Goal: Task Accomplishment & Management: Manage account settings

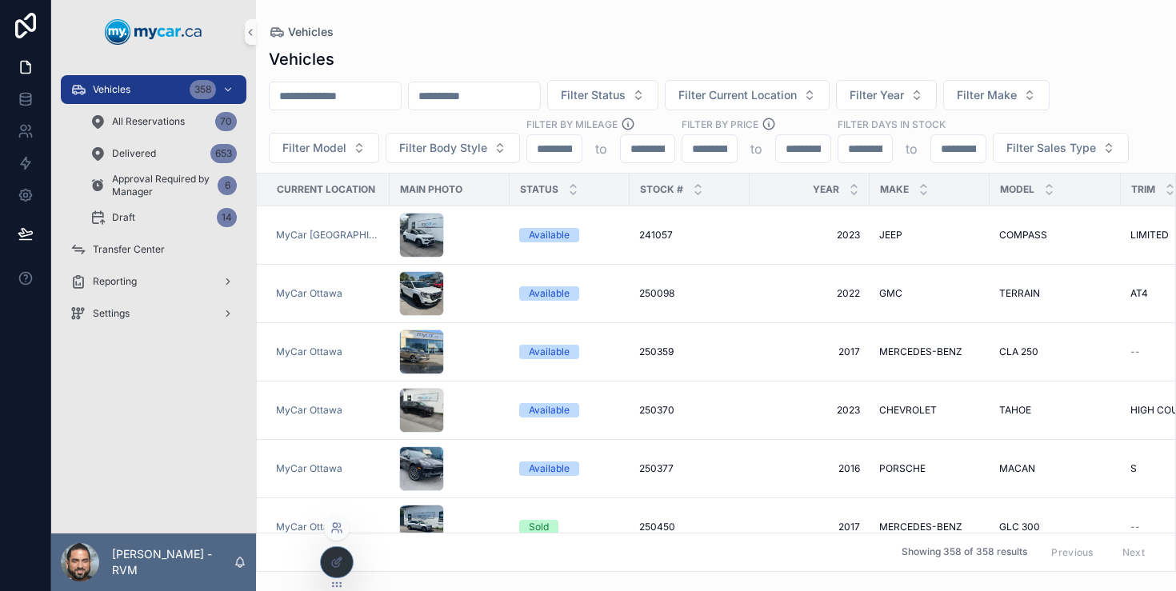
click at [342, 526] on icon at bounding box center [336, 528] width 13 height 13
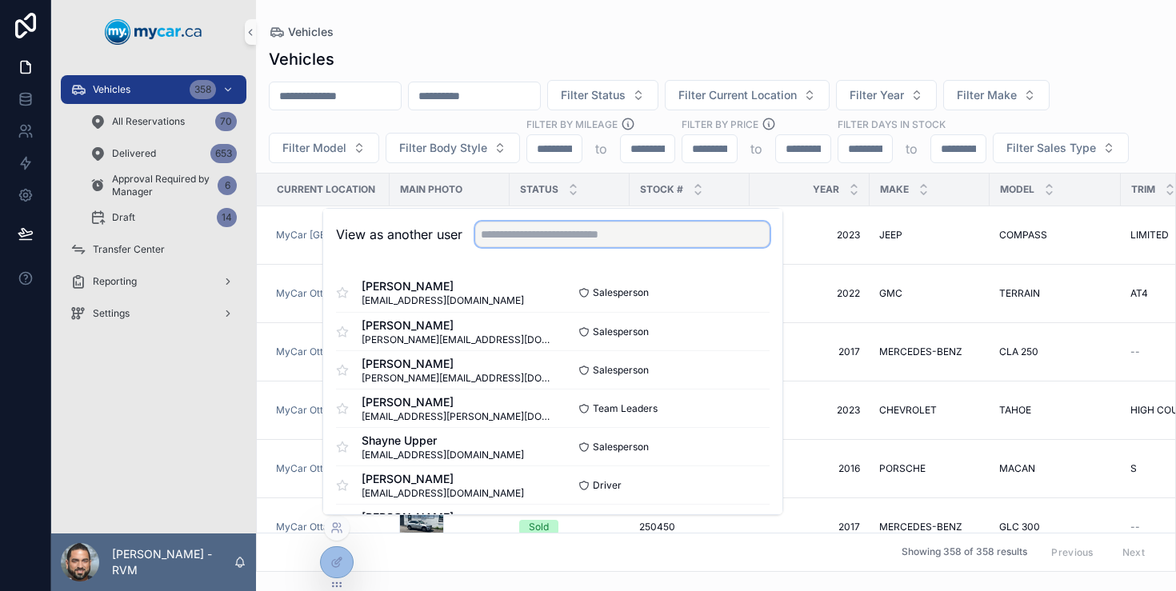
click at [544, 242] on input "text" at bounding box center [622, 235] width 294 height 26
type input "*"
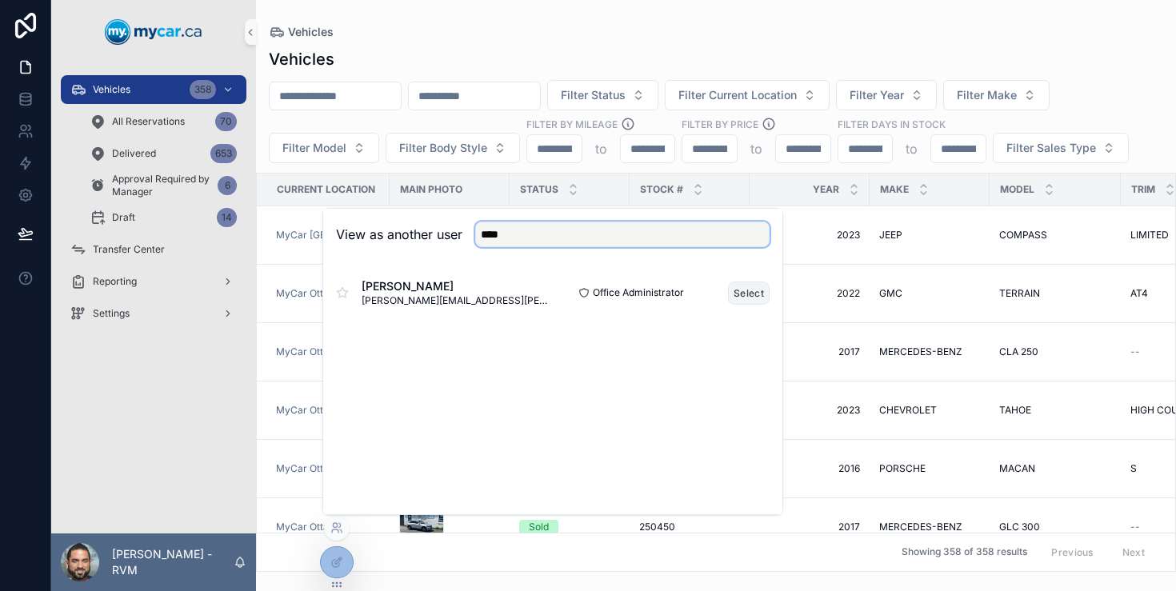
type input "****"
click at [756, 290] on button "Select" at bounding box center [749, 293] width 42 height 23
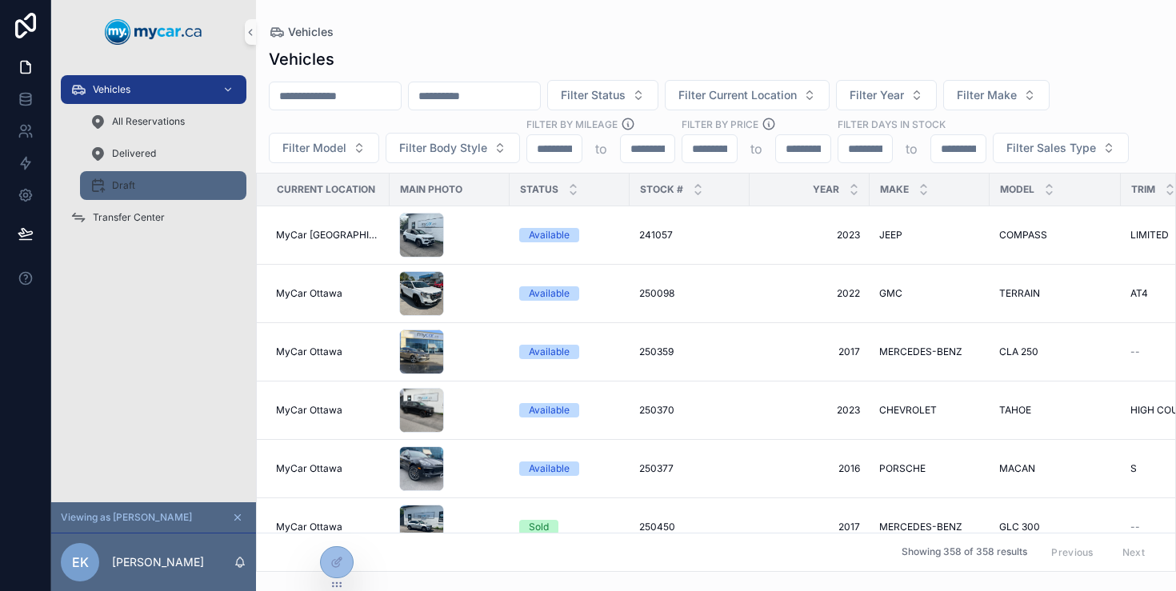
click at [161, 183] on div "Draft" at bounding box center [163, 186] width 147 height 26
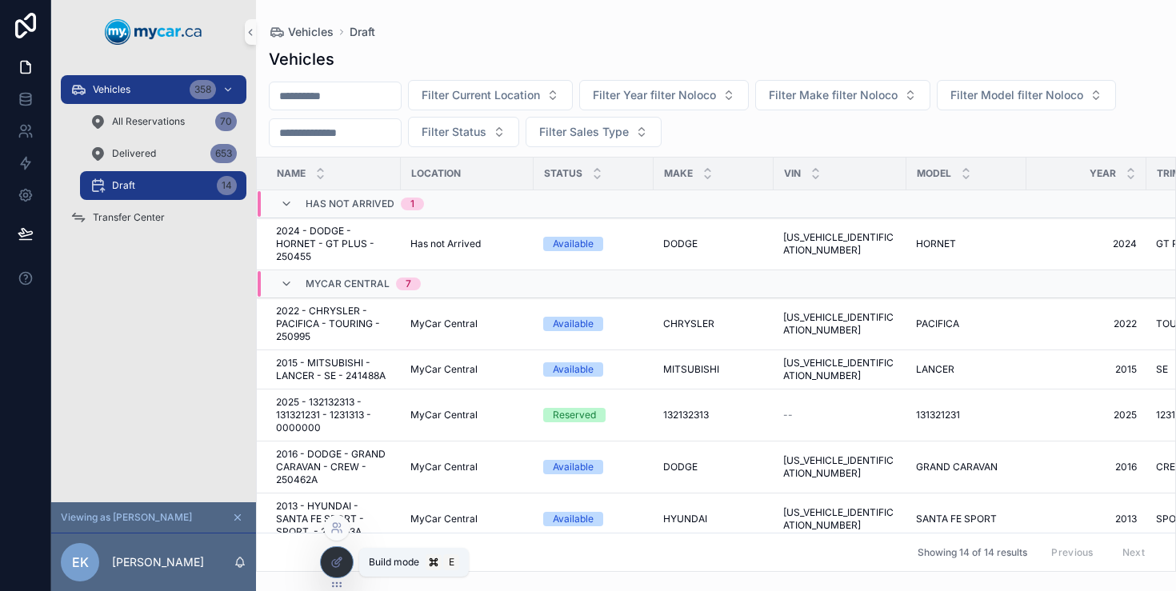
click at [333, 559] on icon at bounding box center [336, 562] width 13 height 13
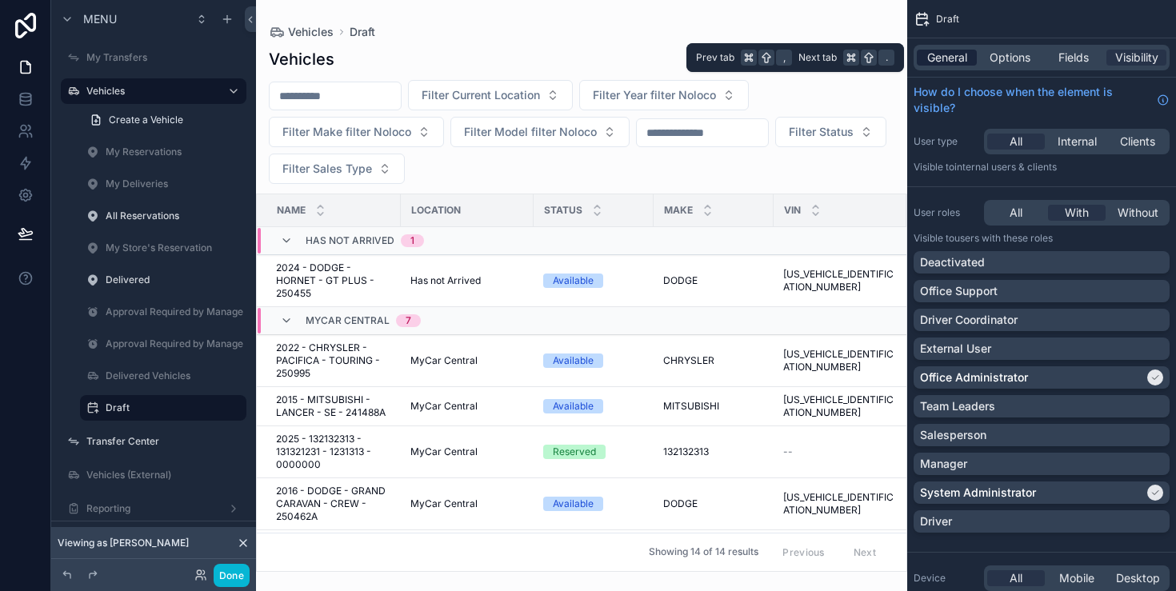
click at [949, 62] on span "General" at bounding box center [947, 58] width 40 height 16
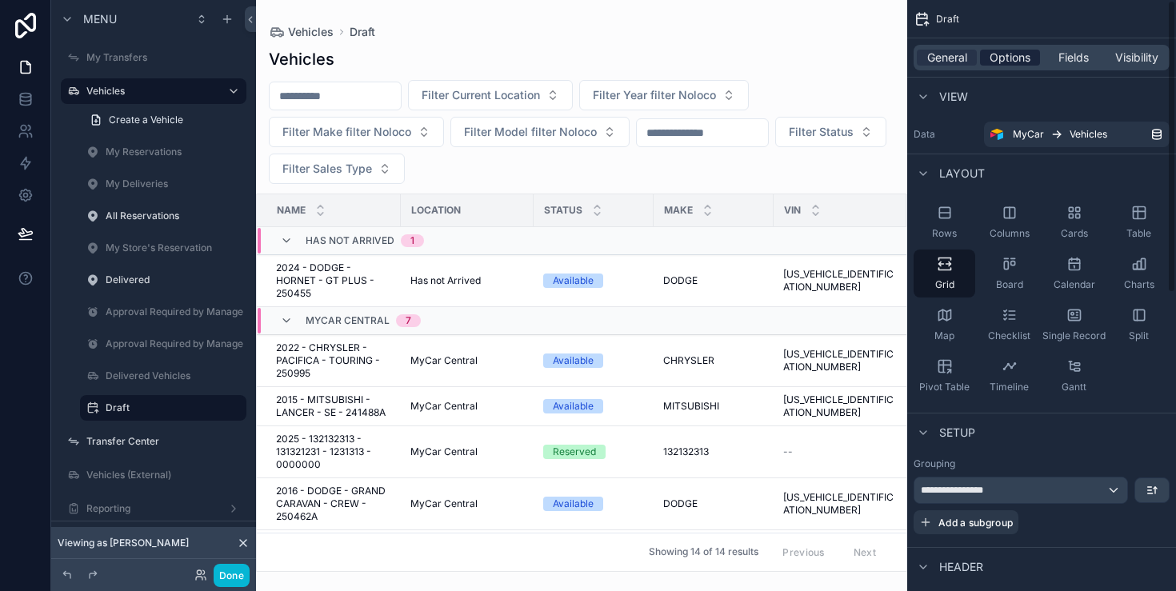
click at [1010, 57] on span "Options" at bounding box center [1010, 58] width 41 height 16
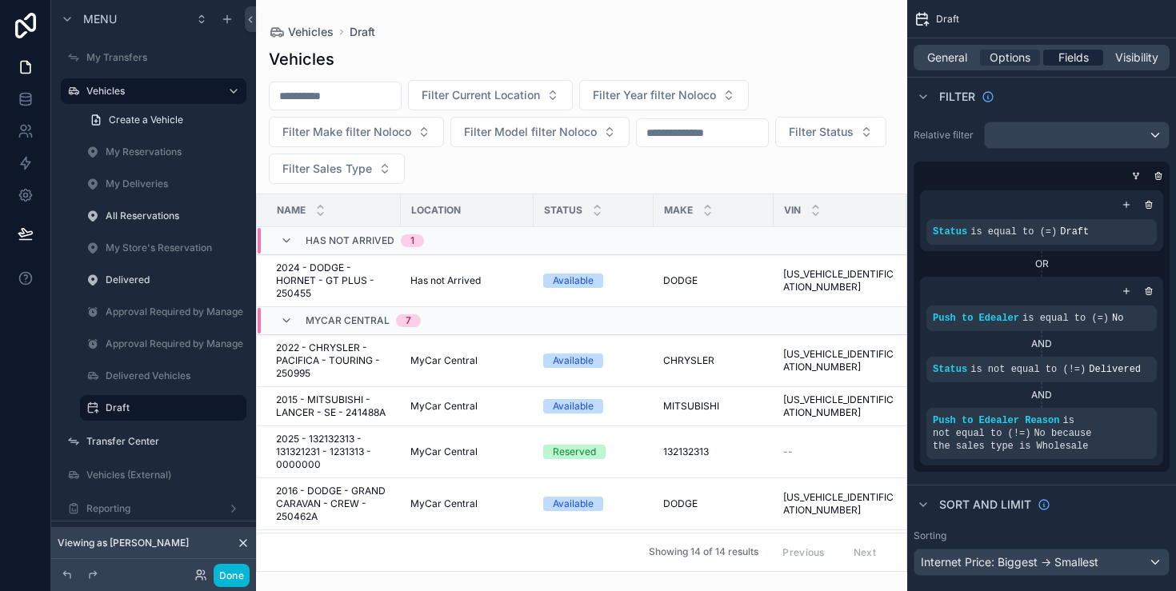
click at [1083, 61] on span "Fields" at bounding box center [1074, 58] width 30 height 16
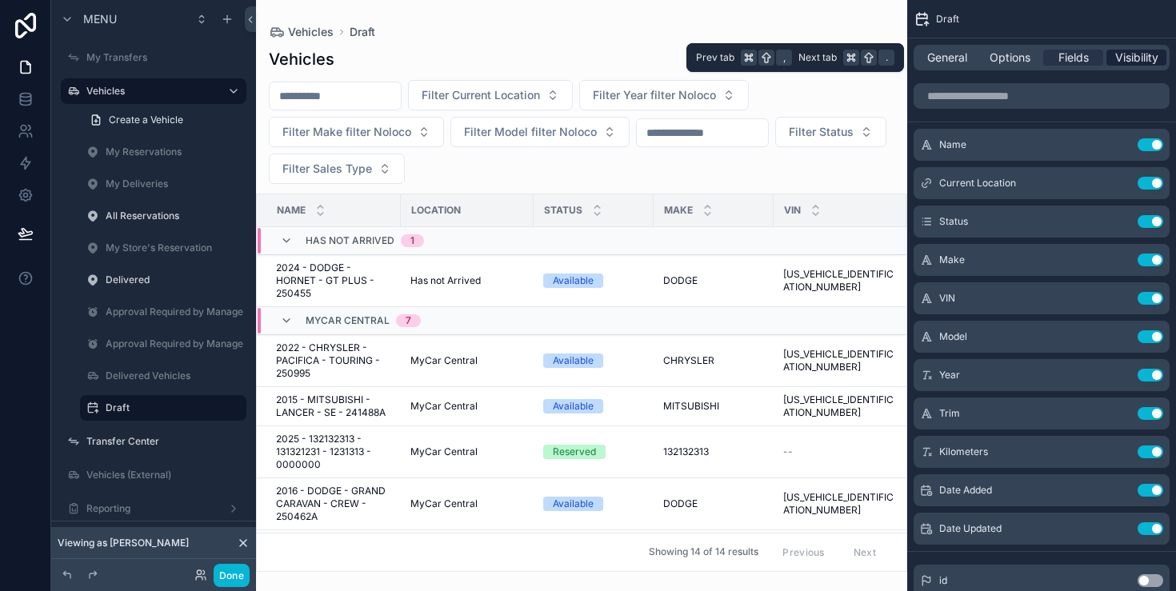
click at [1131, 57] on span "Visibility" at bounding box center [1136, 58] width 43 height 16
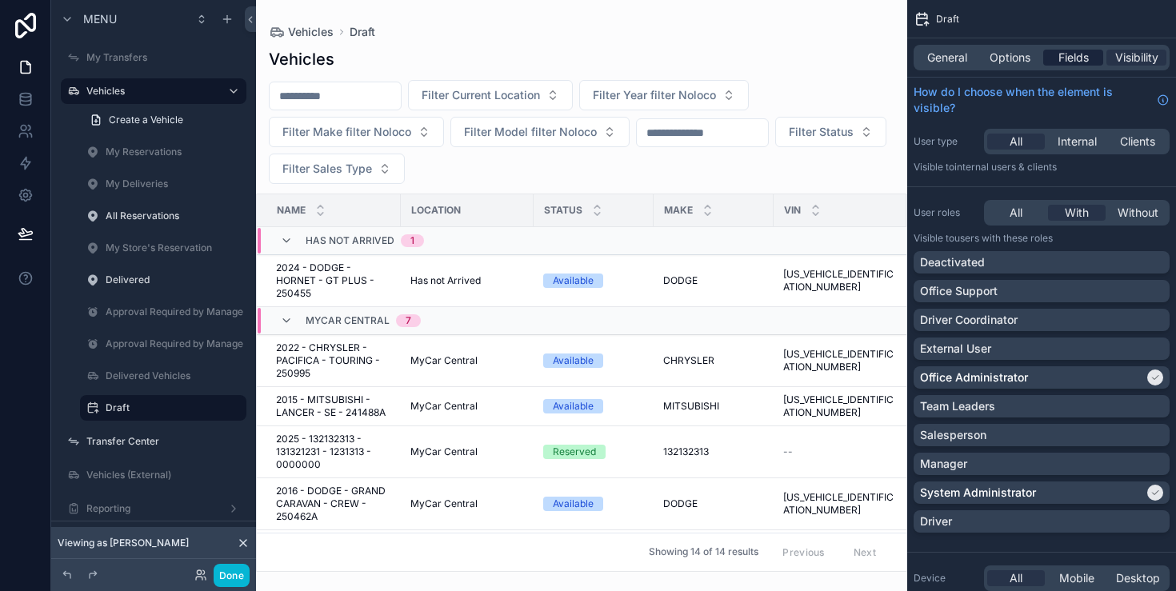
click at [1069, 62] on span "Fields" at bounding box center [1074, 58] width 30 height 16
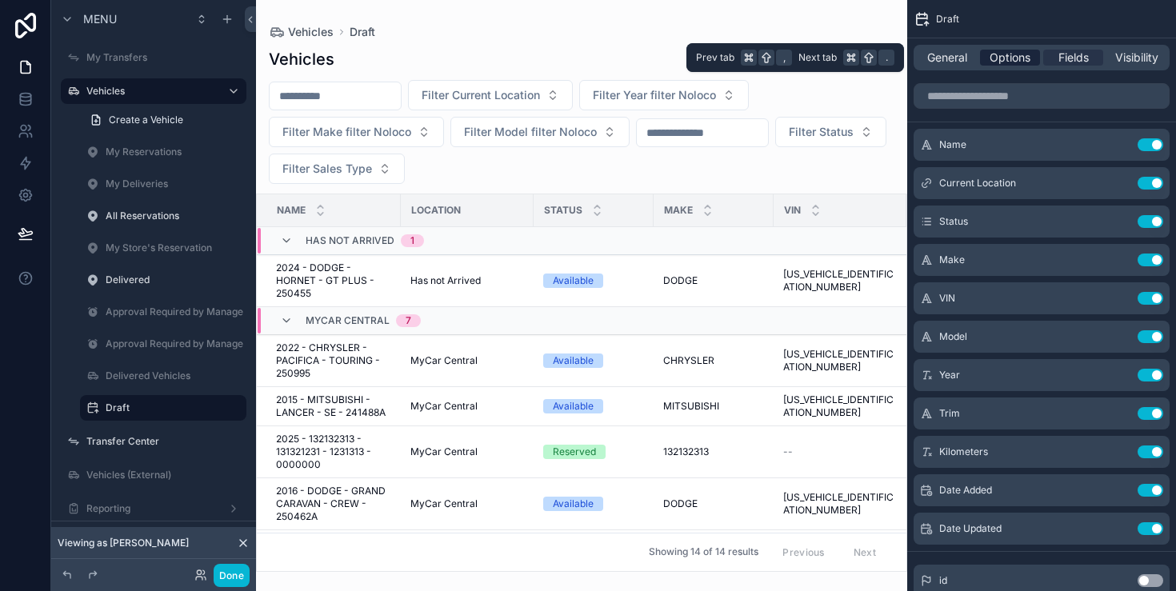
click at [1024, 60] on span "Options" at bounding box center [1010, 58] width 41 height 16
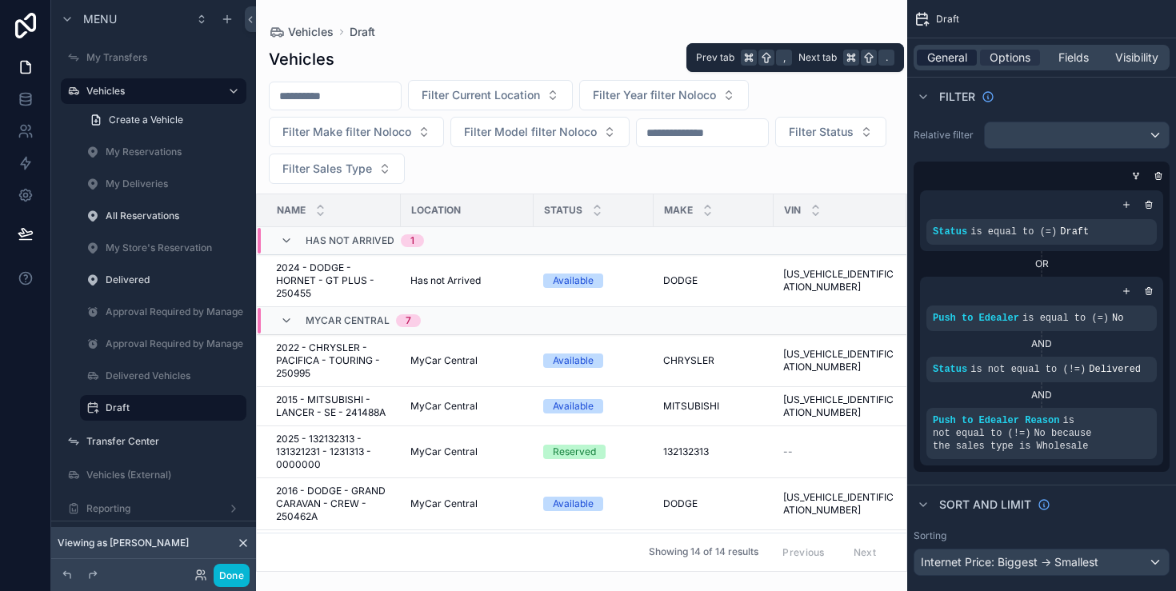
click at [963, 59] on span "General" at bounding box center [947, 58] width 40 height 16
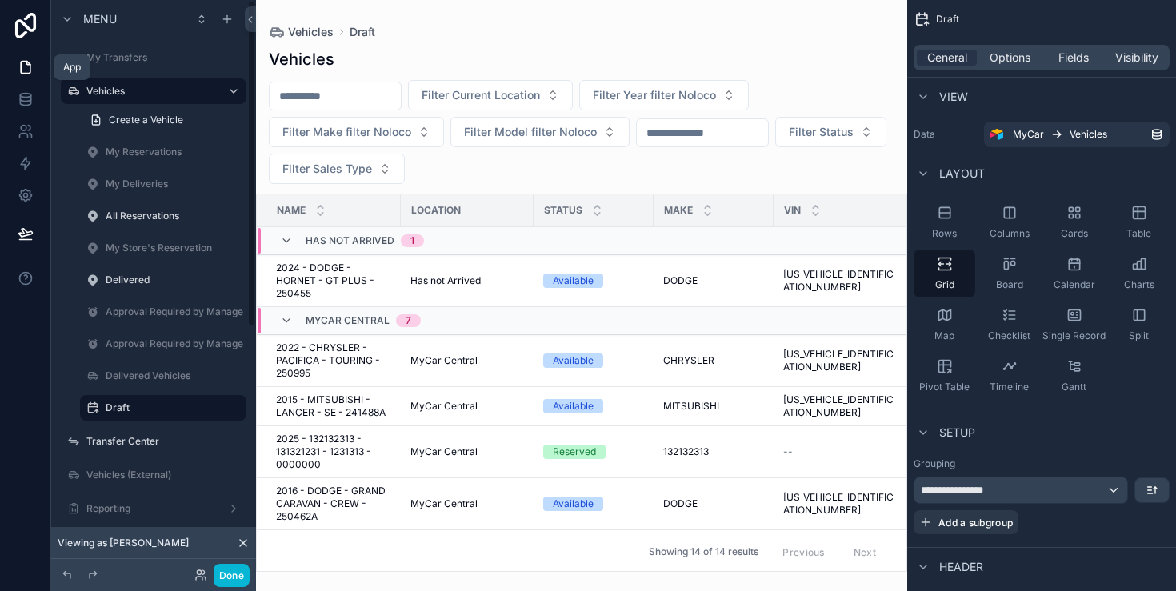
click at [14, 67] on link at bounding box center [25, 67] width 50 height 32
click at [240, 578] on button "Done" at bounding box center [232, 575] width 36 height 23
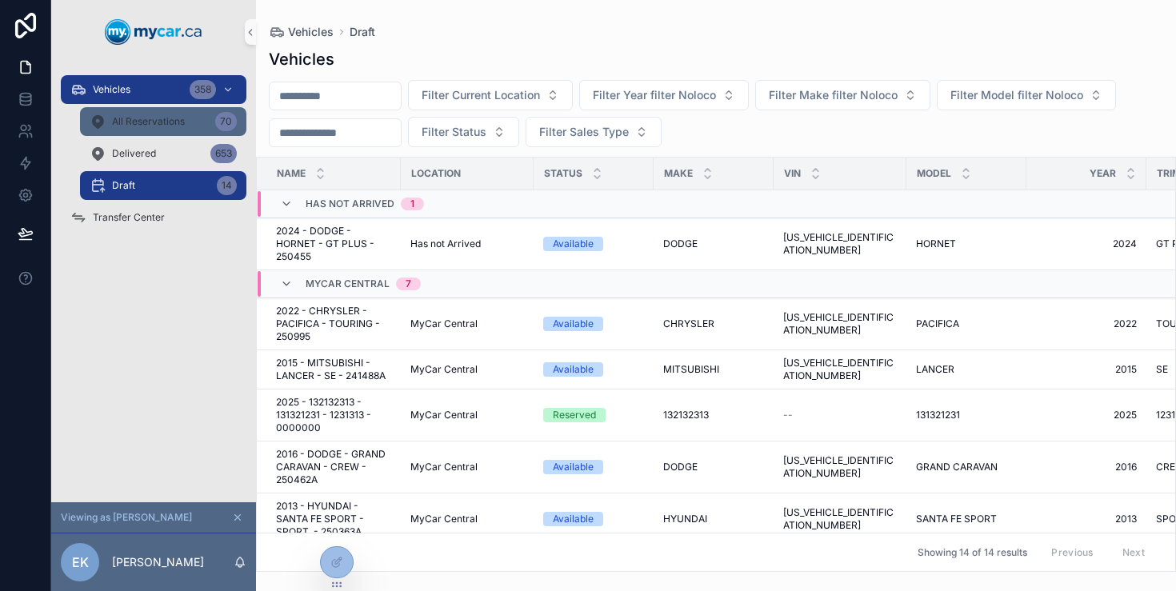
click at [189, 120] on div "All Reservations 70" at bounding box center [163, 122] width 147 height 26
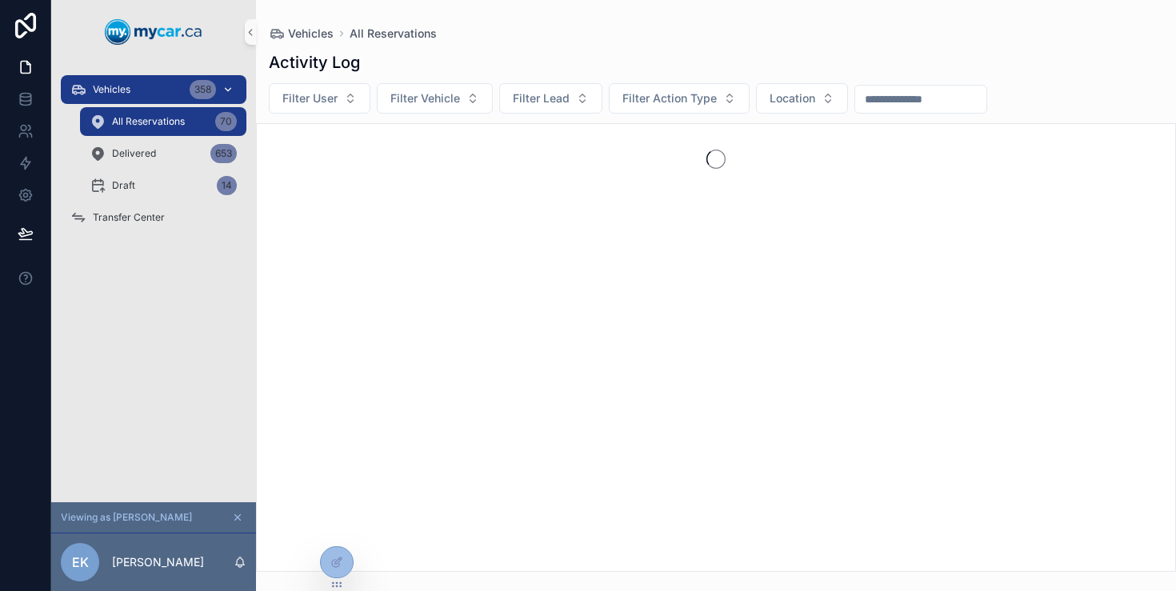
click at [163, 82] on div "Vehicles 358" at bounding box center [153, 90] width 166 height 26
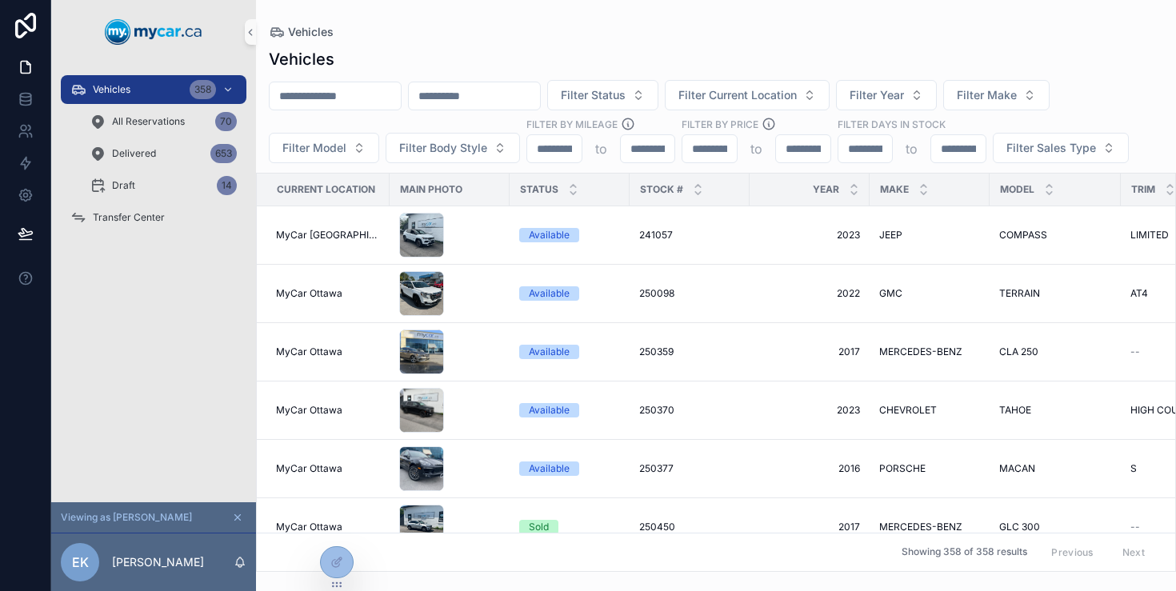
click at [1113, 78] on div "Vehicles Filter Status Filter Current Location Filter Year Filter Make Filter M…" at bounding box center [716, 305] width 920 height 534
click at [238, 520] on icon "scrollable content" at bounding box center [237, 517] width 11 height 11
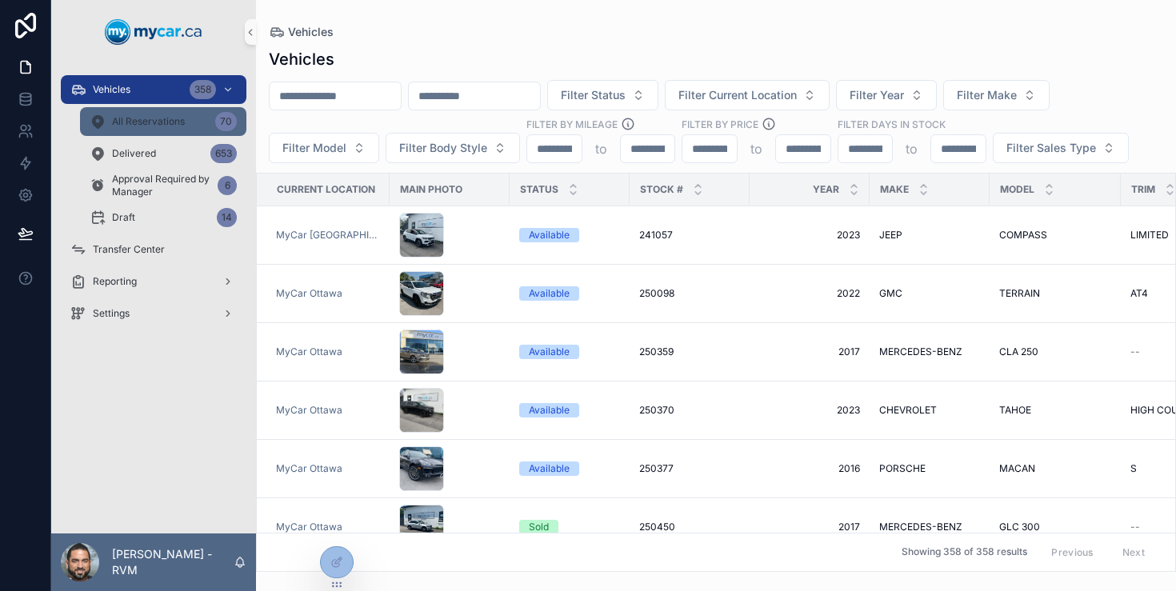
click at [149, 113] on div "All Reservations 70" at bounding box center [163, 122] width 147 height 26
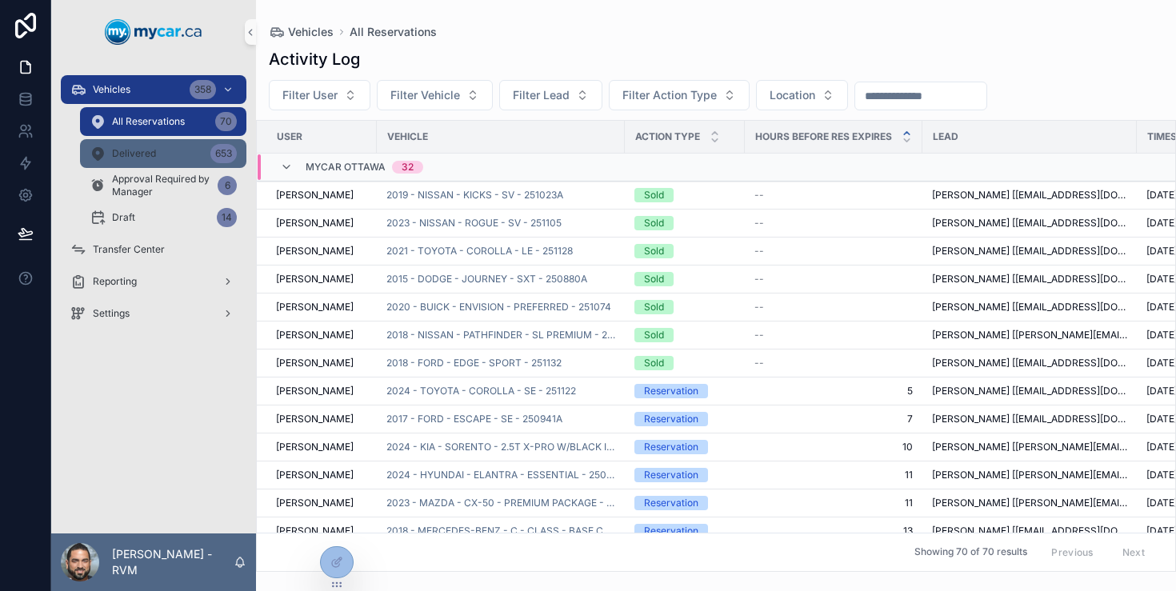
click at [162, 154] on div "Delivered 653" at bounding box center [163, 154] width 147 height 26
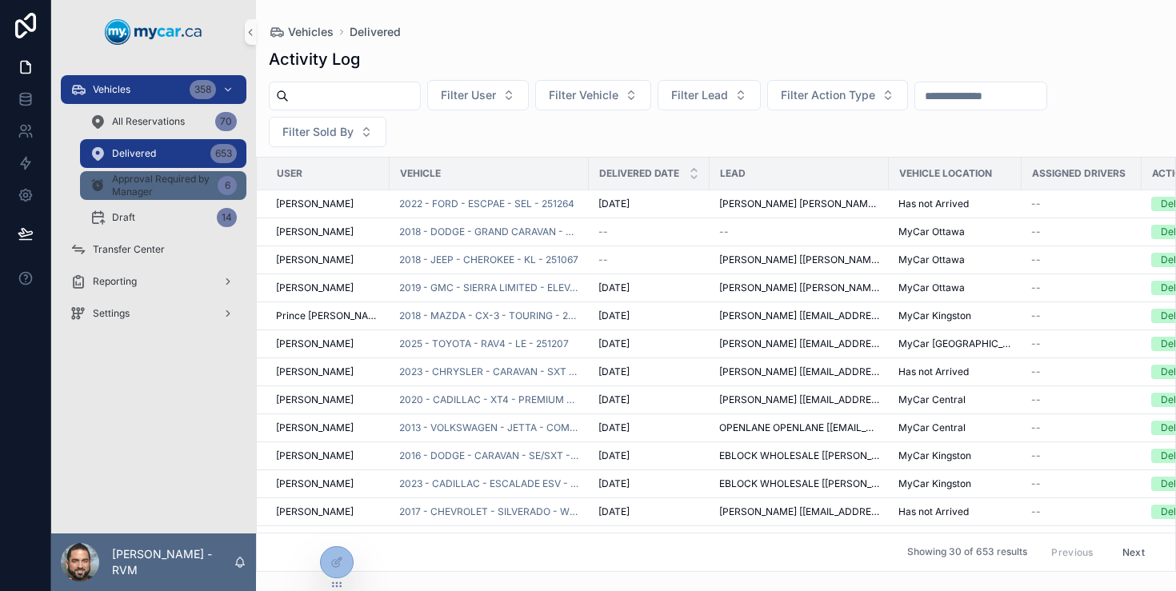
click at [164, 176] on span "Approval Required by Manager" at bounding box center [161, 186] width 99 height 26
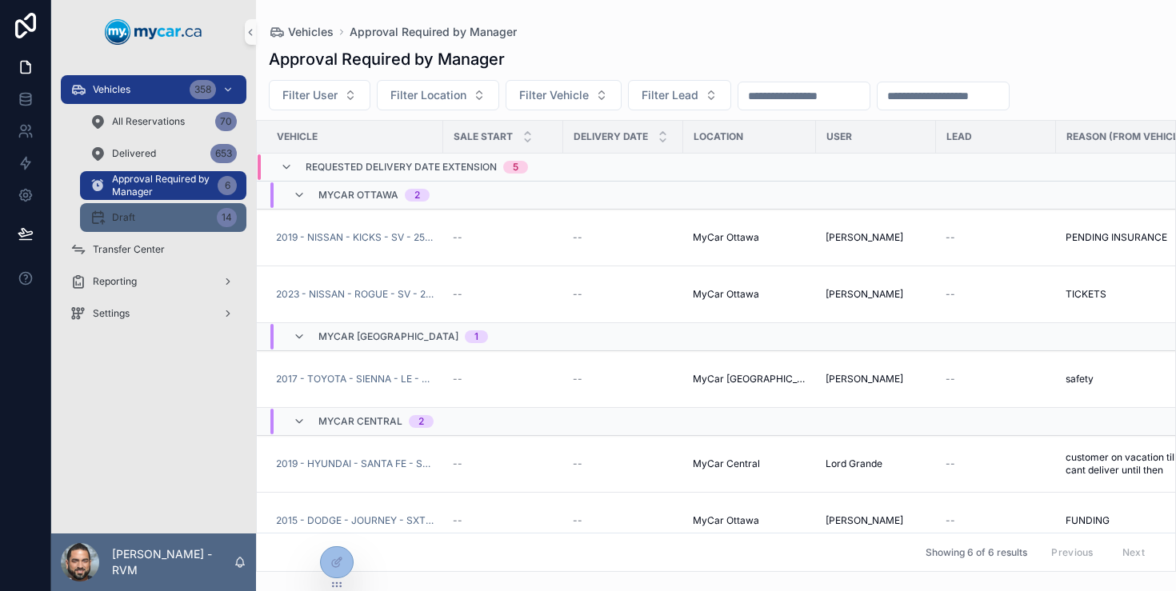
click at [166, 214] on div "Draft 14" at bounding box center [163, 218] width 147 height 26
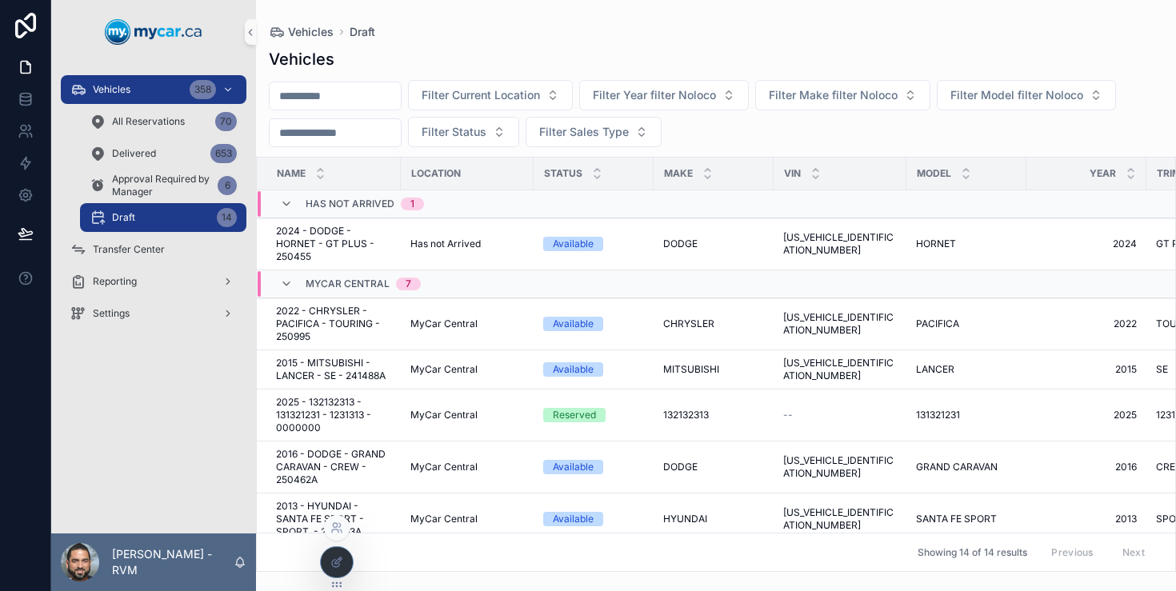
click at [328, 553] on div at bounding box center [337, 562] width 32 height 30
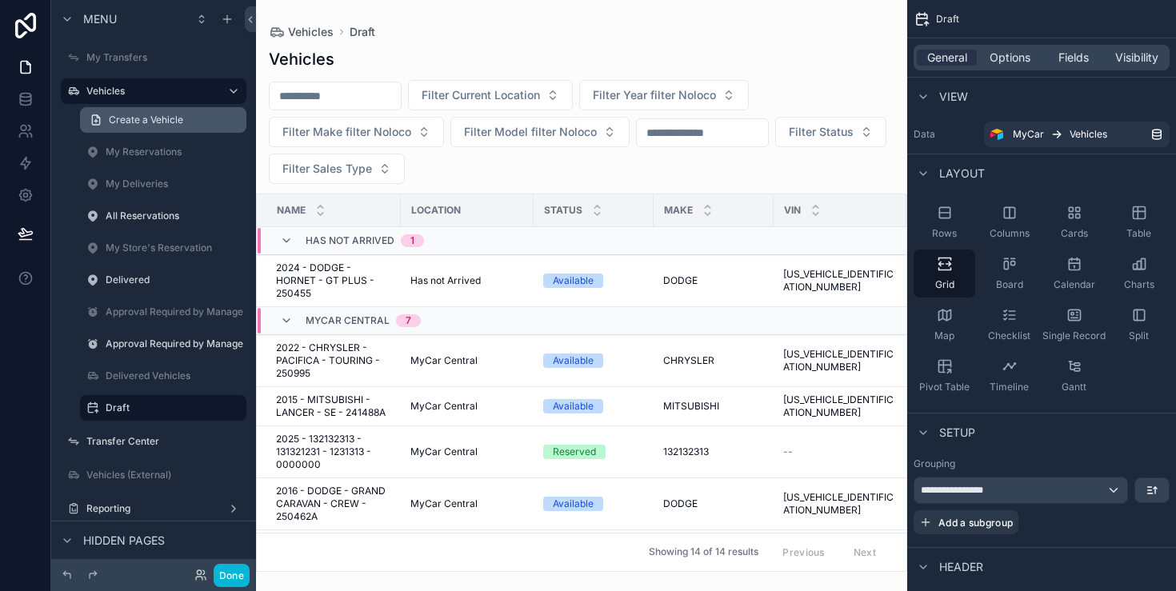
click at [154, 117] on span "Create a Vehicle" at bounding box center [146, 120] width 74 height 13
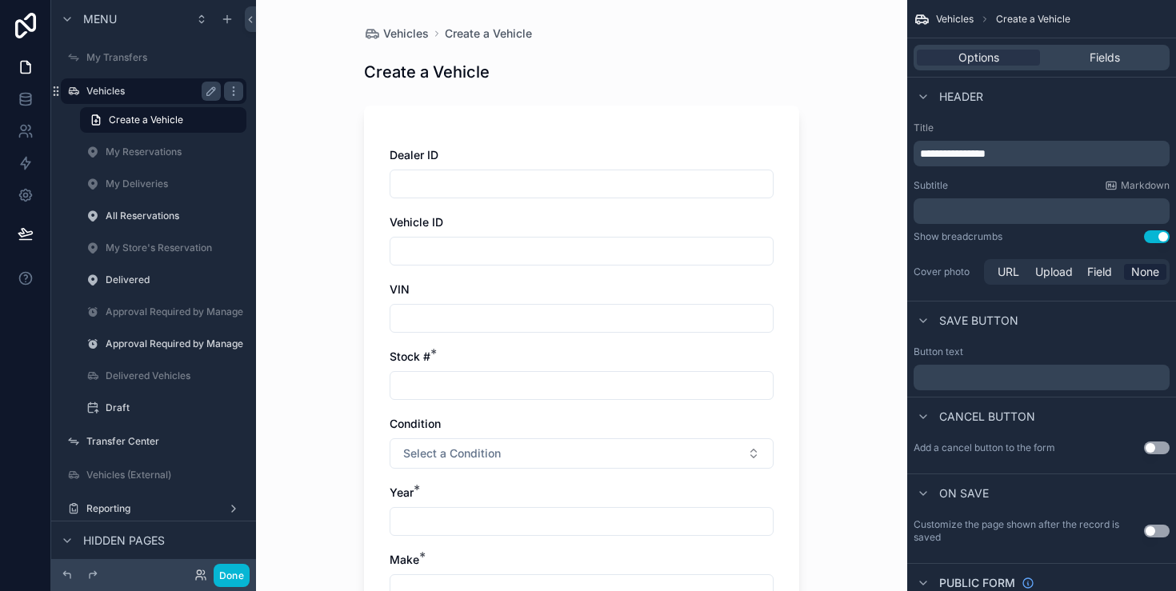
click at [115, 94] on label "Vehicles" at bounding box center [150, 91] width 128 height 13
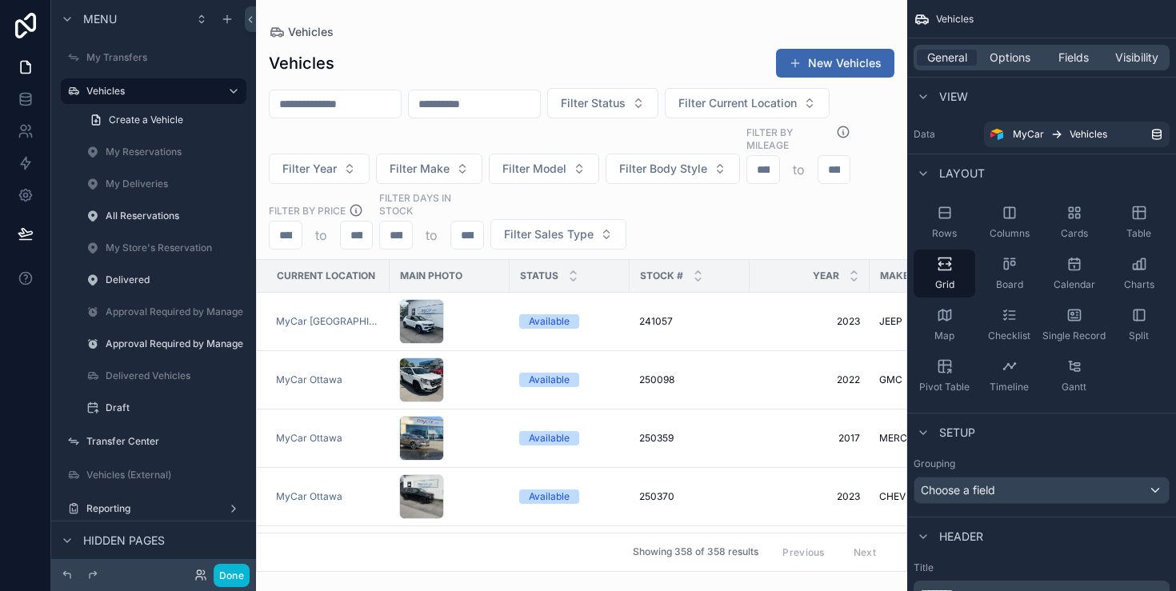
click at [818, 58] on div "scrollable content" at bounding box center [581, 295] width 651 height 591
click at [830, 62] on button "New Vehicles" at bounding box center [835, 63] width 118 height 29
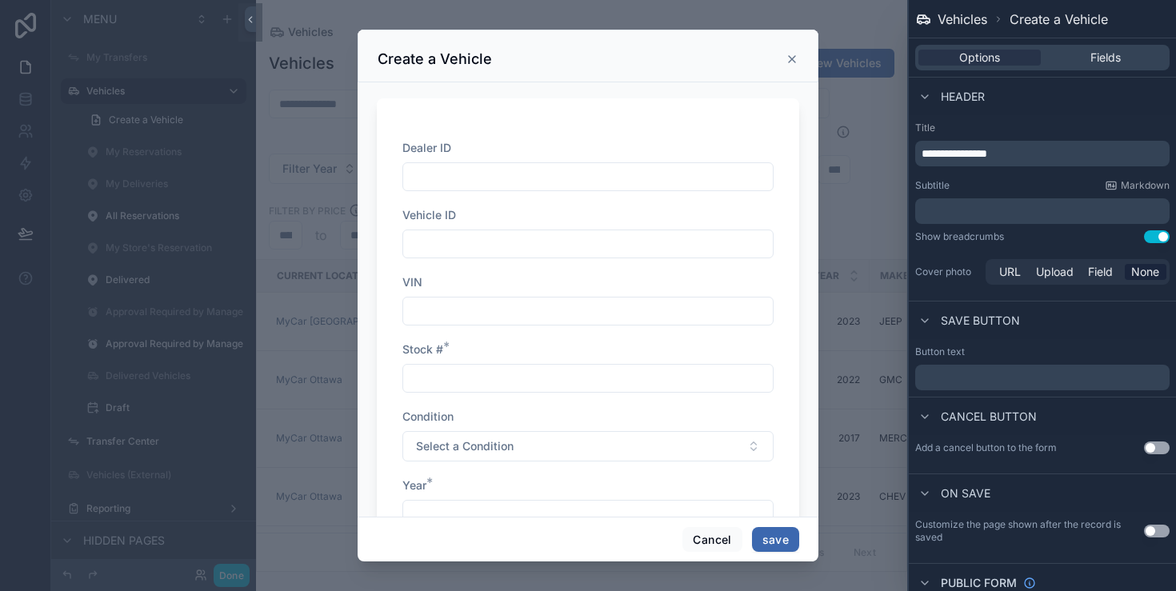
click at [793, 58] on icon "scrollable content" at bounding box center [792, 59] width 6 height 6
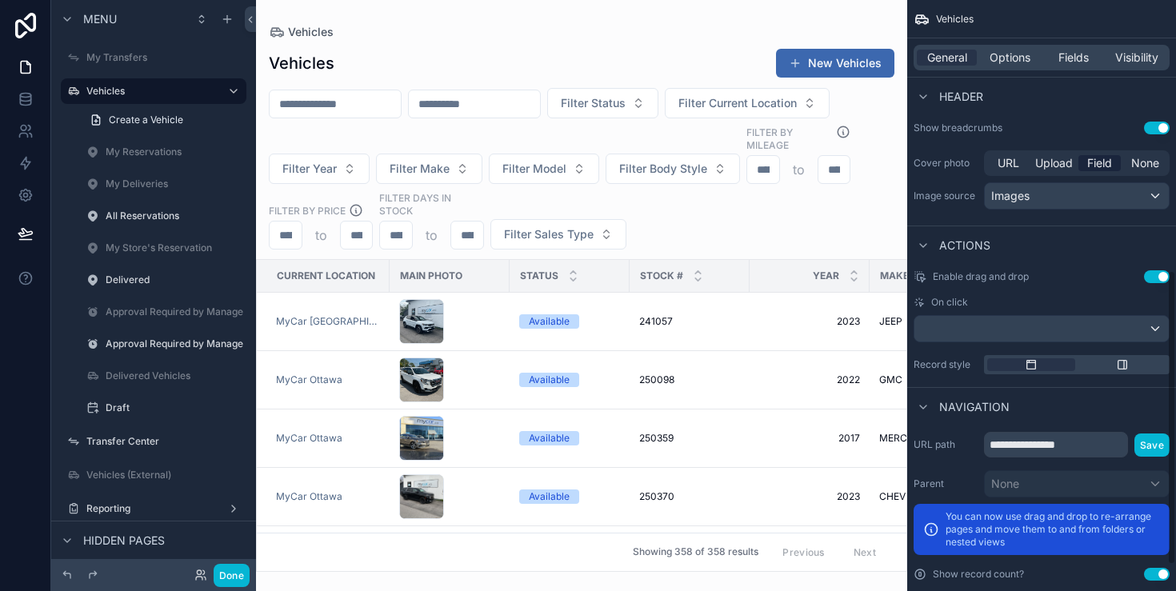
scroll to position [596, 0]
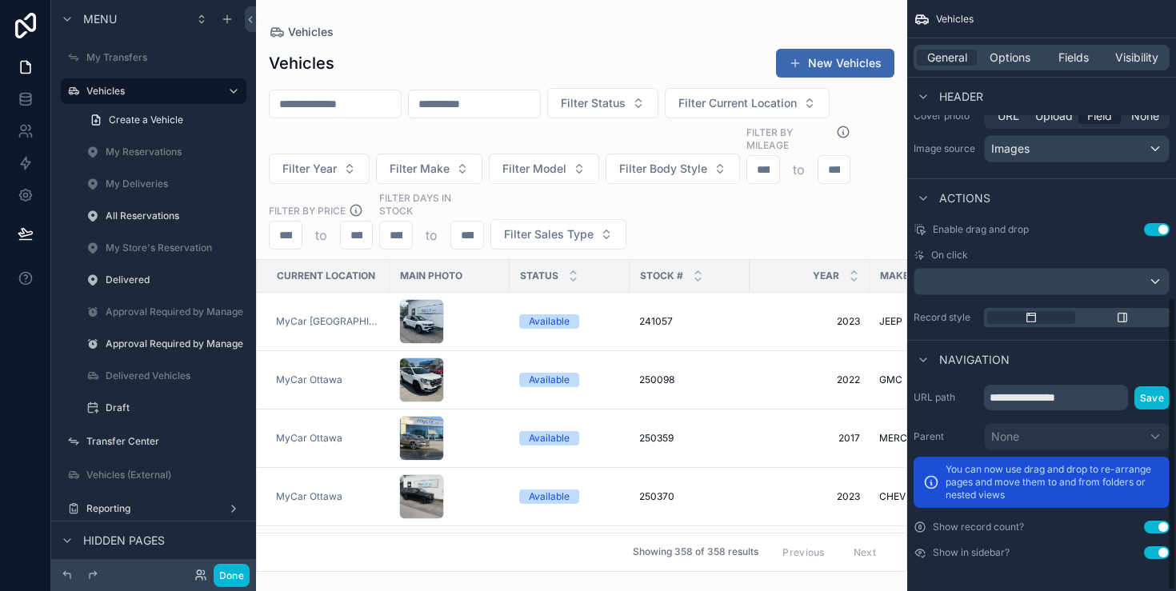
click at [1004, 46] on div "General Options Fields Visibility" at bounding box center [1042, 58] width 256 height 26
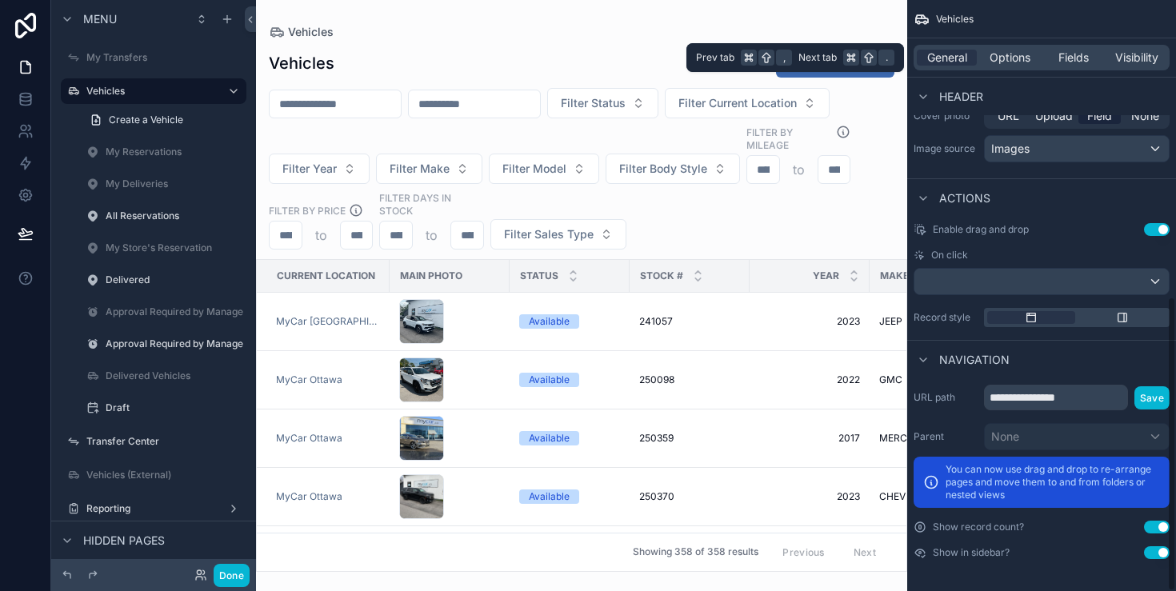
click at [1004, 67] on div "General Options Fields Visibility" at bounding box center [1042, 58] width 256 height 26
click at [1014, 57] on span "Options" at bounding box center [1010, 58] width 41 height 16
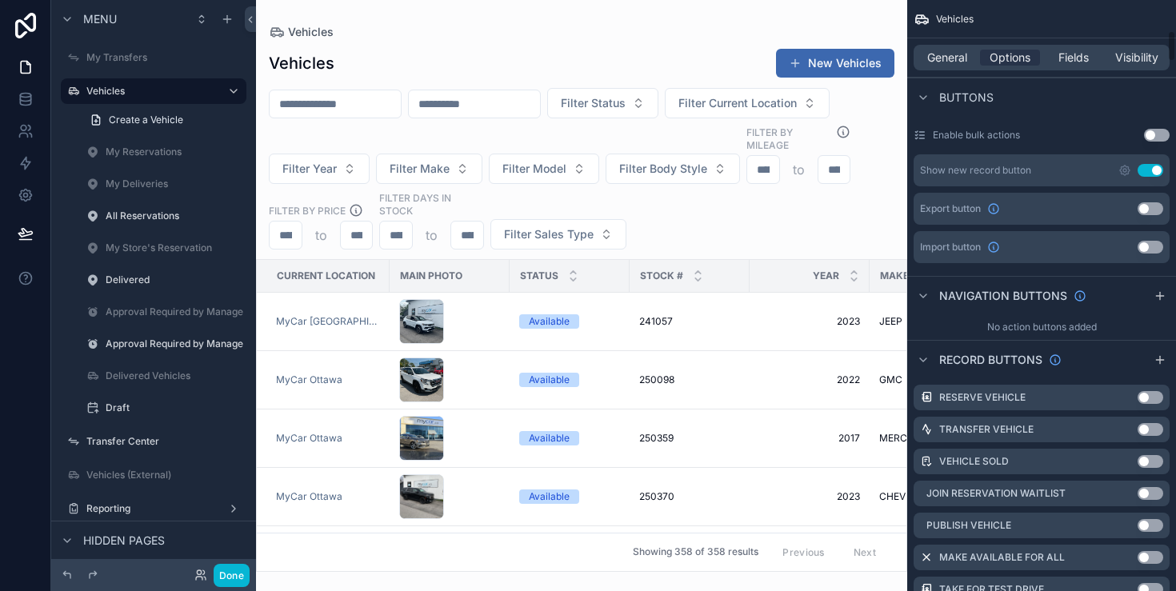
scroll to position [582, 0]
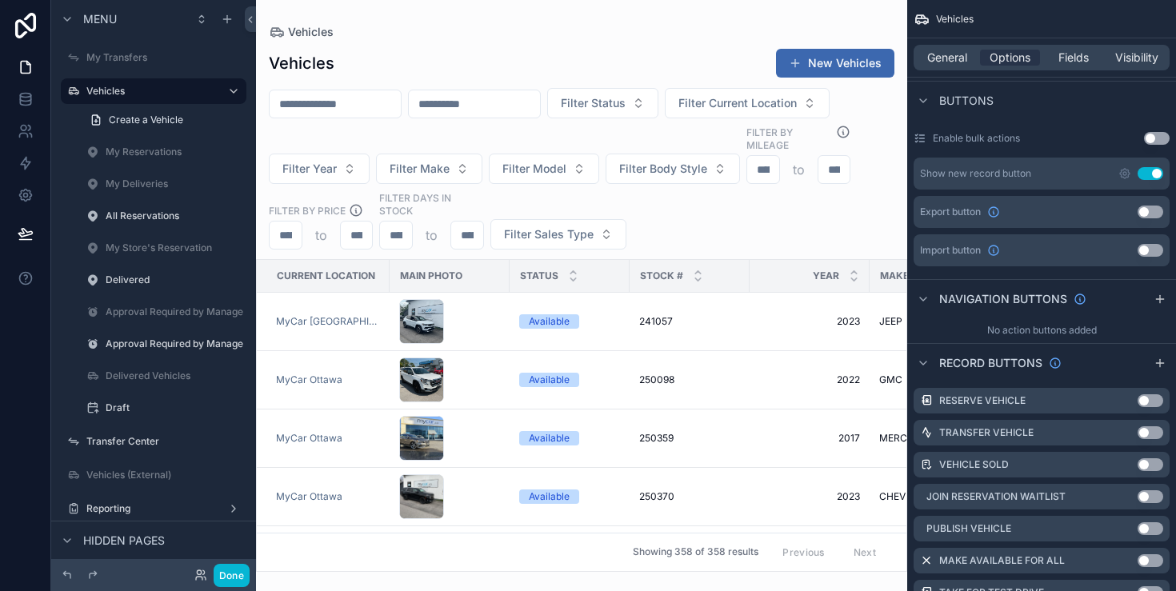
click at [1125, 180] on div "Show new record button Use setting" at bounding box center [1042, 174] width 256 height 32
click at [1125, 178] on icon "scrollable content" at bounding box center [1125, 174] width 10 height 10
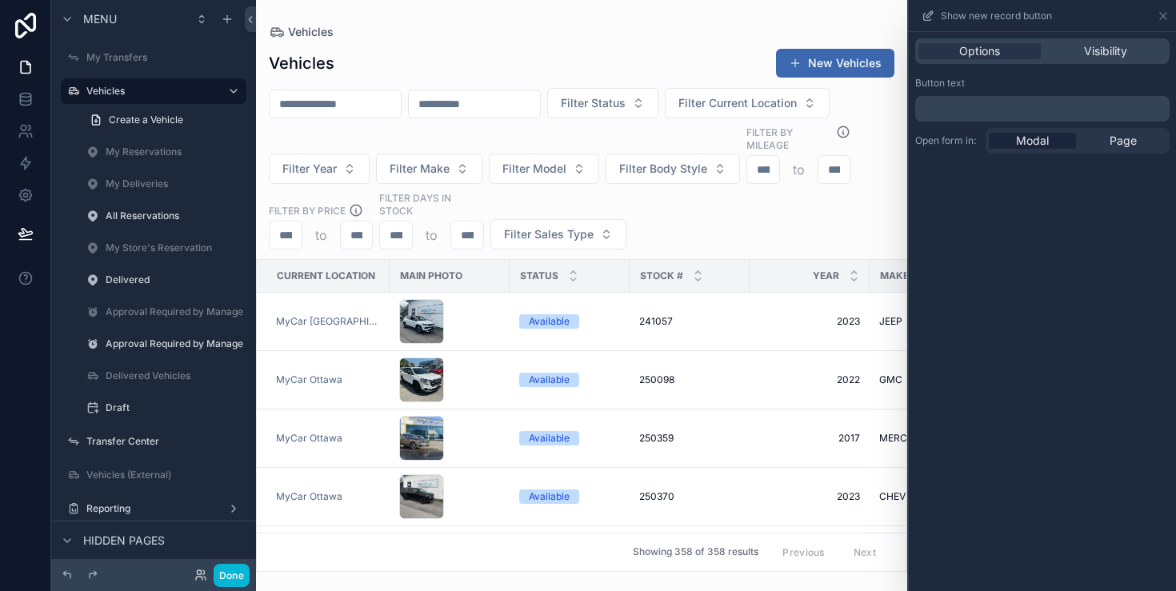
click at [1107, 62] on div "Options Visibility" at bounding box center [1042, 51] width 254 height 26
click at [1115, 35] on div "Options Visibility" at bounding box center [1042, 51] width 267 height 38
click at [1106, 46] on span "Visibility" at bounding box center [1105, 51] width 43 height 16
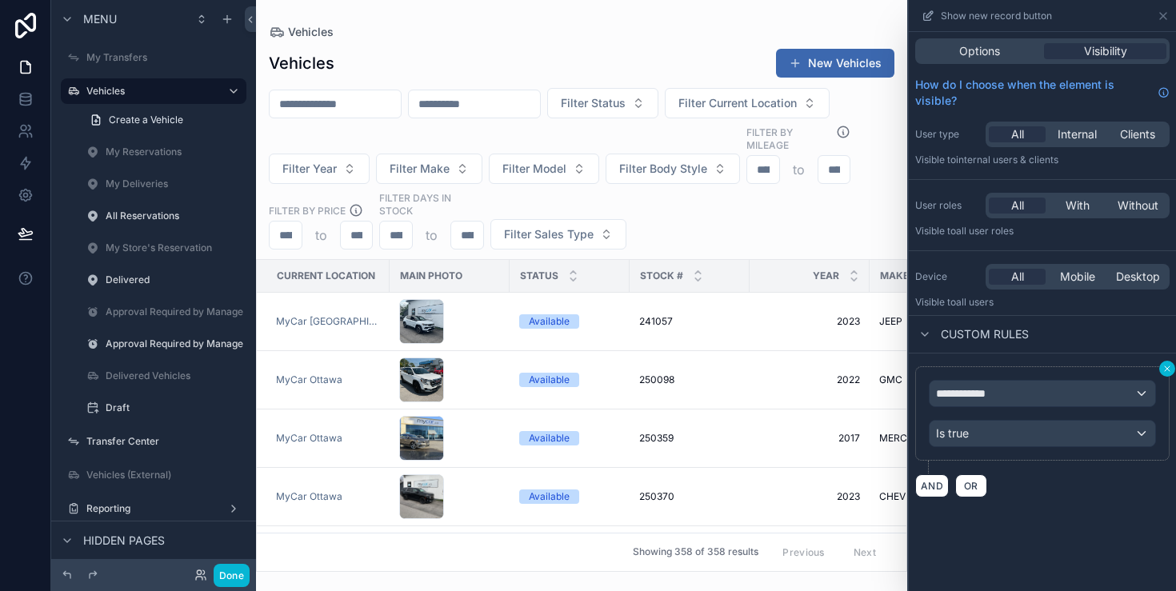
click at [1166, 374] on button at bounding box center [1167, 369] width 16 height 16
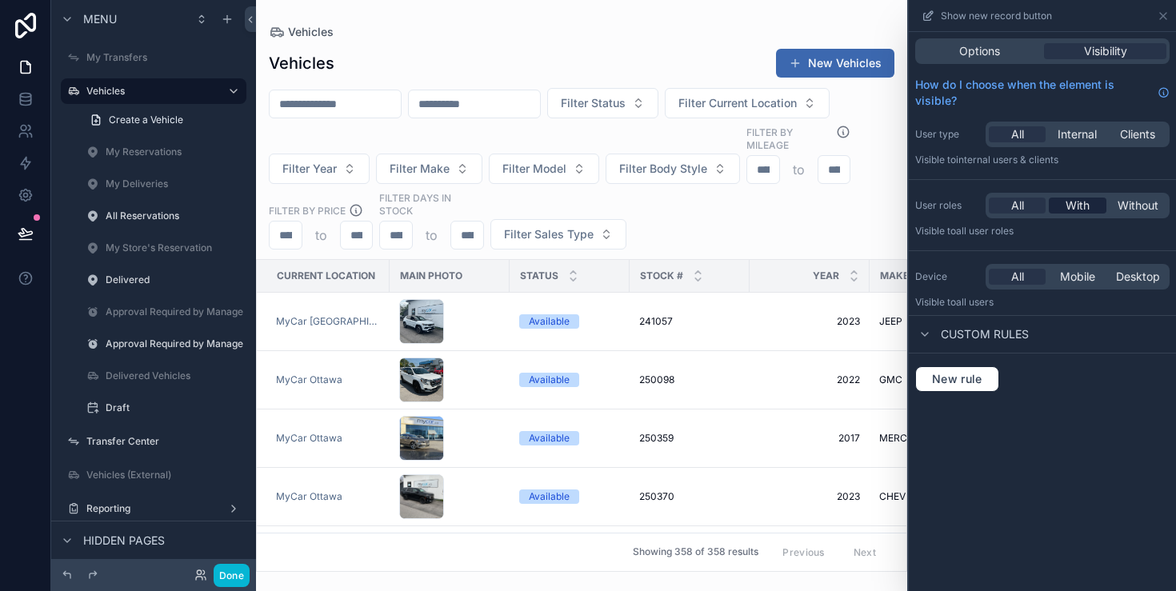
click at [1072, 212] on span "With" at bounding box center [1078, 206] width 24 height 16
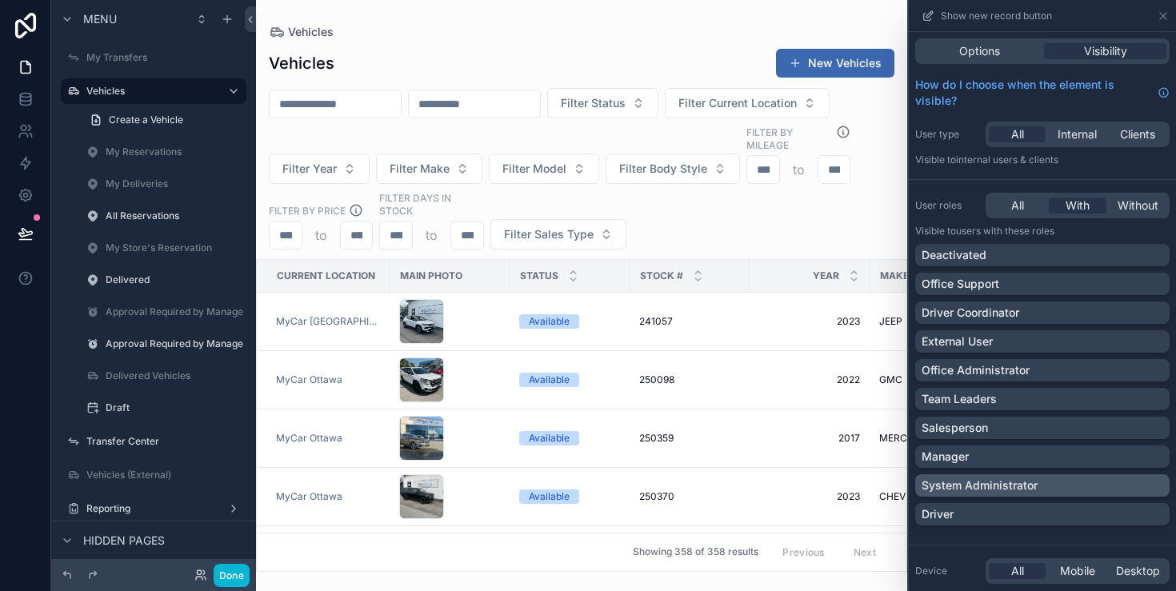
click at [978, 484] on p "System Administrator" at bounding box center [980, 486] width 116 height 16
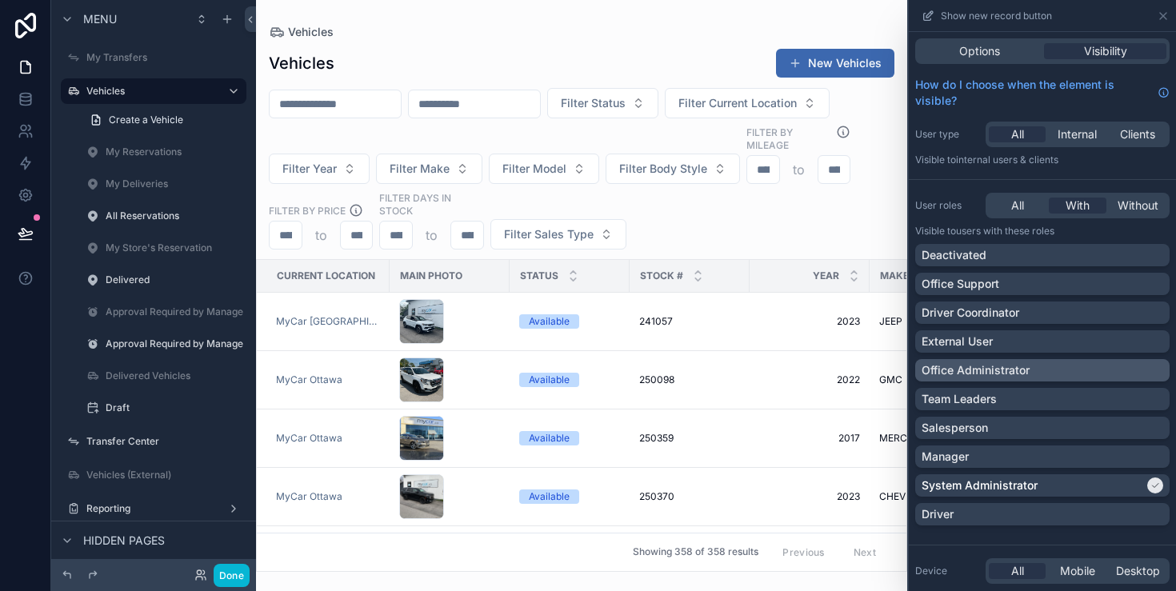
click at [1030, 366] on div "Office Administrator" at bounding box center [1043, 370] width 242 height 16
click at [1169, 19] on icon at bounding box center [1163, 16] width 13 height 13
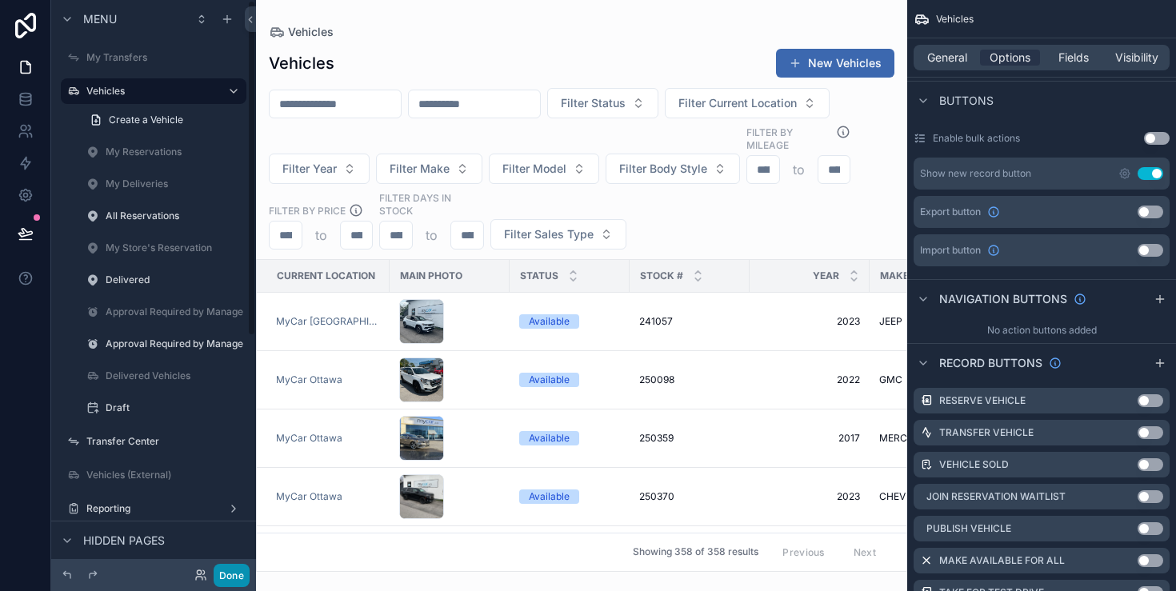
click at [228, 574] on button "Done" at bounding box center [232, 575] width 36 height 23
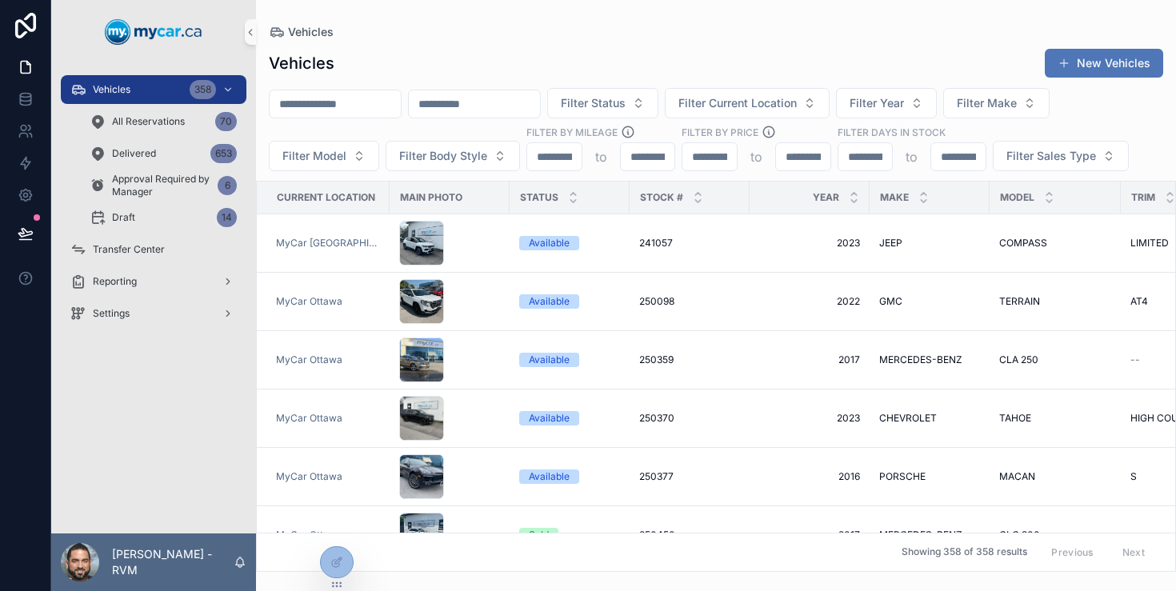
click at [1087, 55] on button "New Vehicles" at bounding box center [1104, 63] width 118 height 29
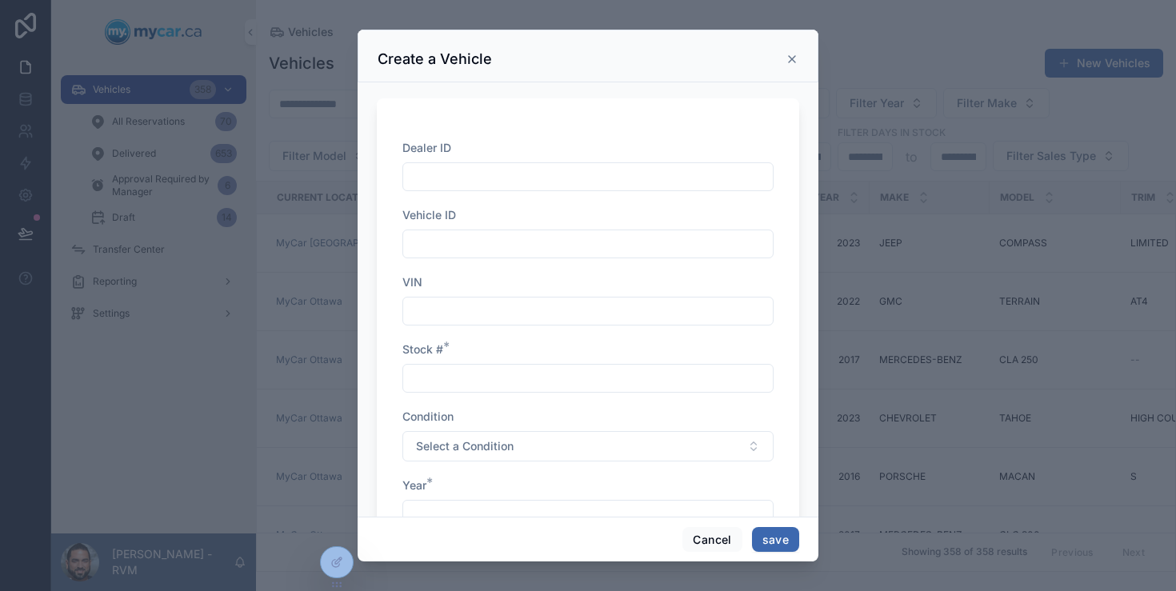
click at [960, 90] on div "scrollable content" at bounding box center [588, 295] width 1176 height 591
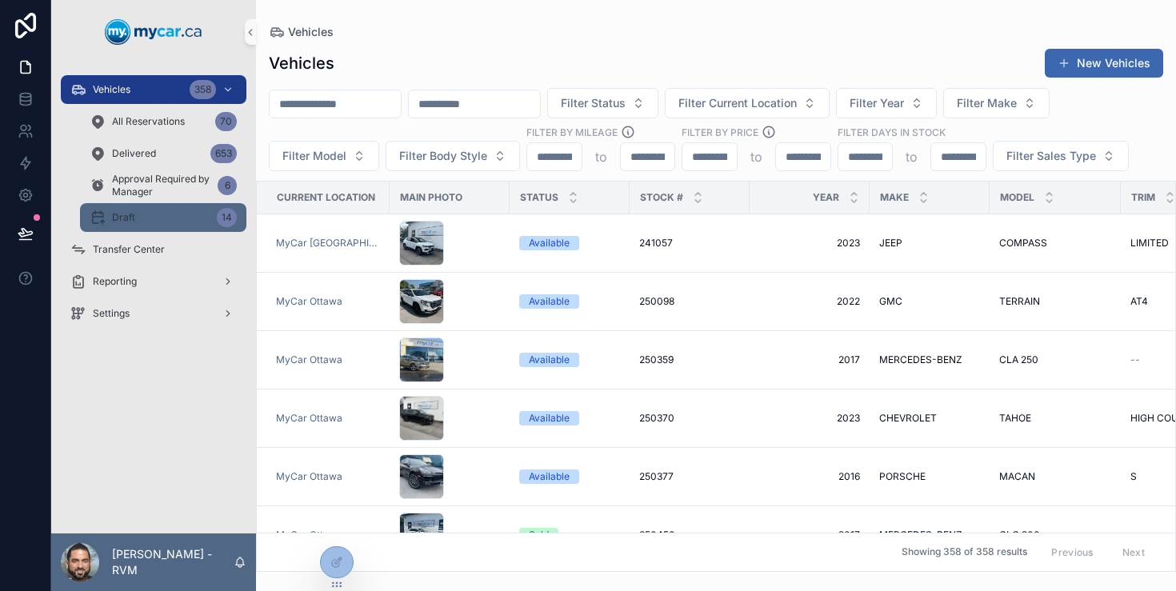
click at [150, 215] on div "Draft 14" at bounding box center [163, 218] width 147 height 26
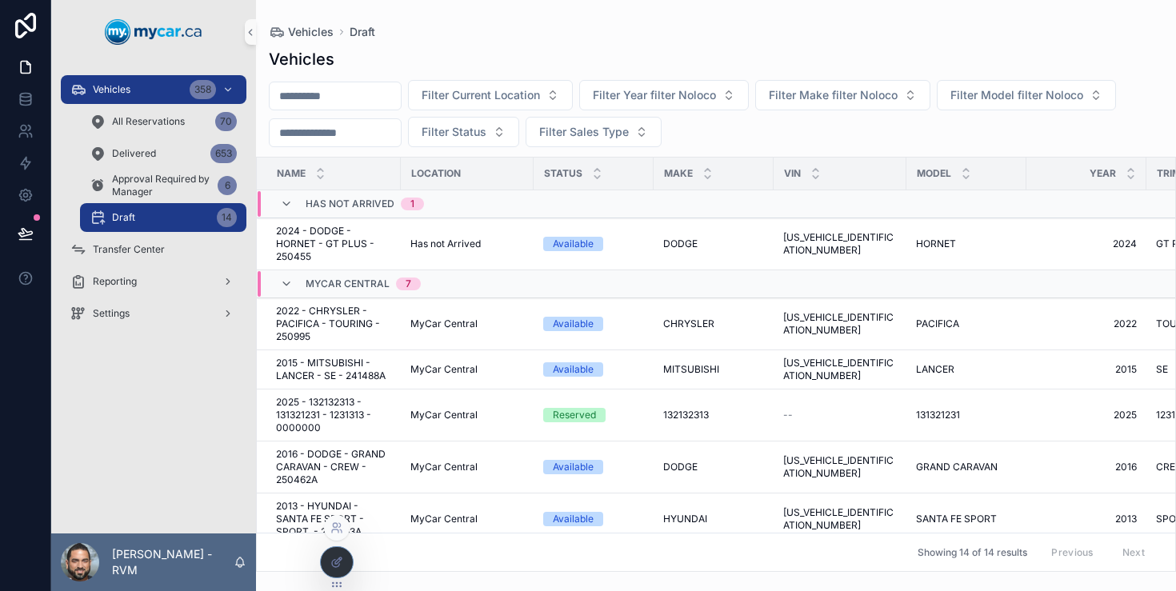
click at [337, 554] on div at bounding box center [337, 562] width 32 height 30
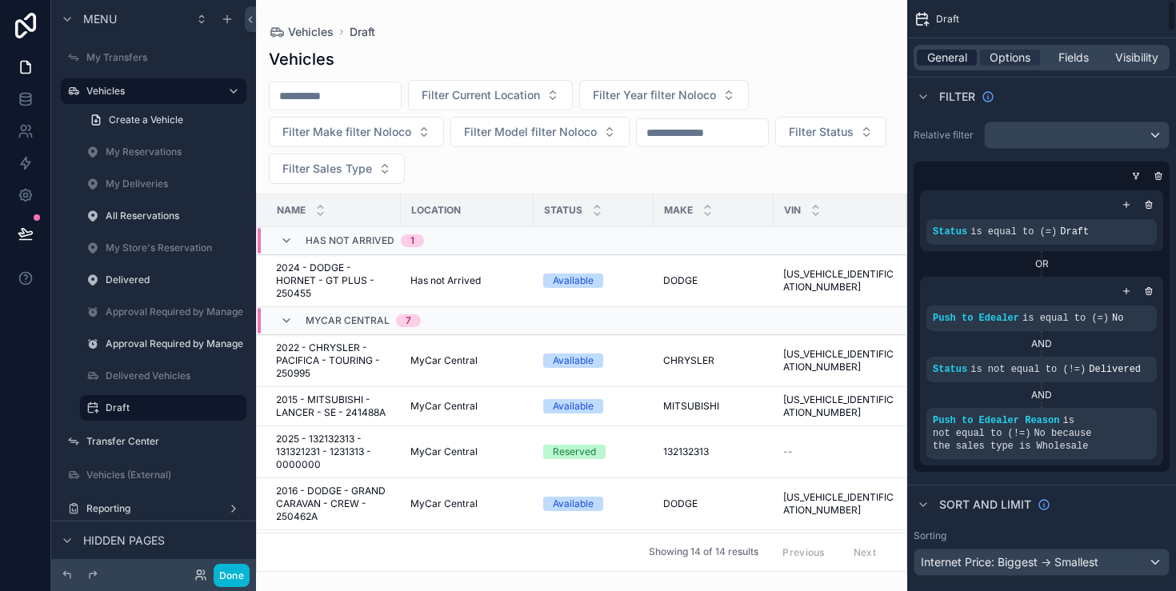
click at [937, 51] on span "General" at bounding box center [947, 58] width 40 height 16
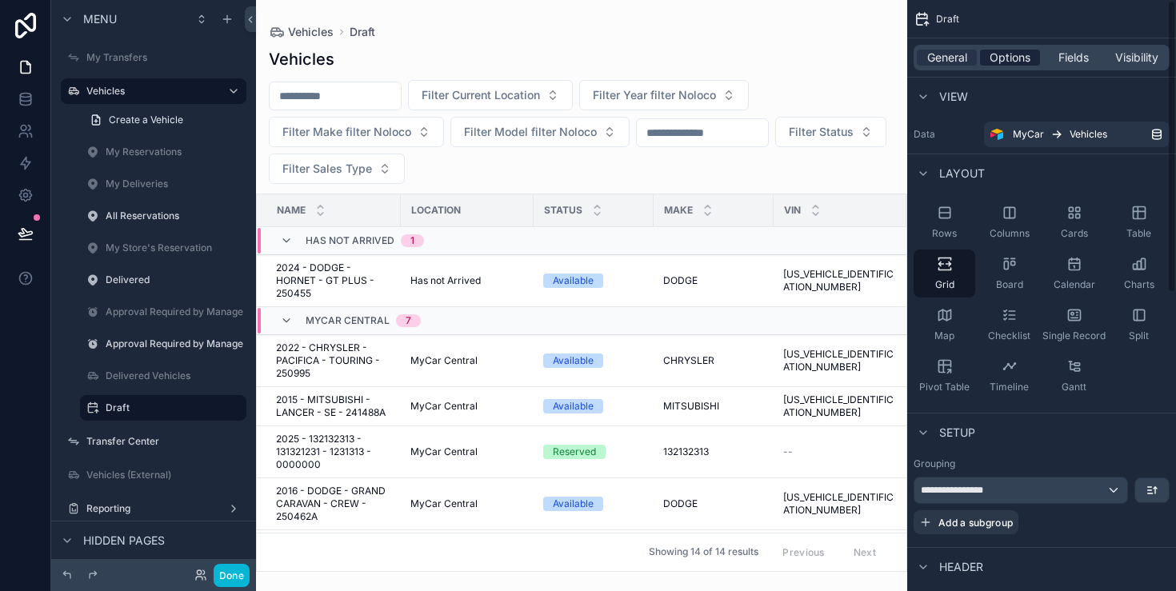
click at [1019, 62] on span "Options" at bounding box center [1010, 58] width 41 height 16
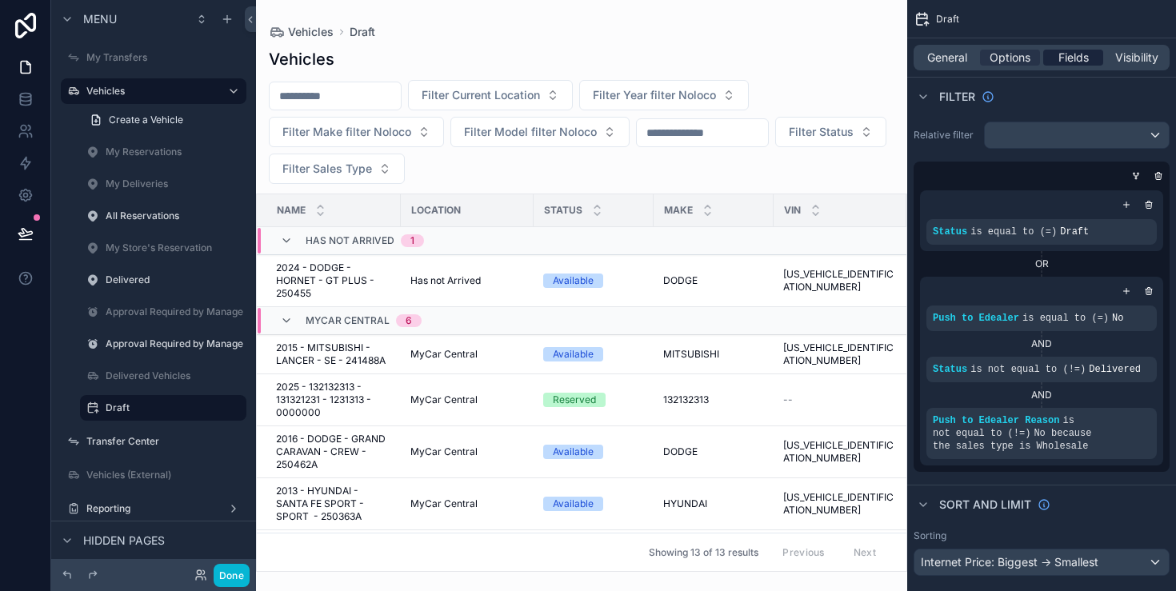
click at [1082, 61] on span "Fields" at bounding box center [1074, 58] width 30 height 16
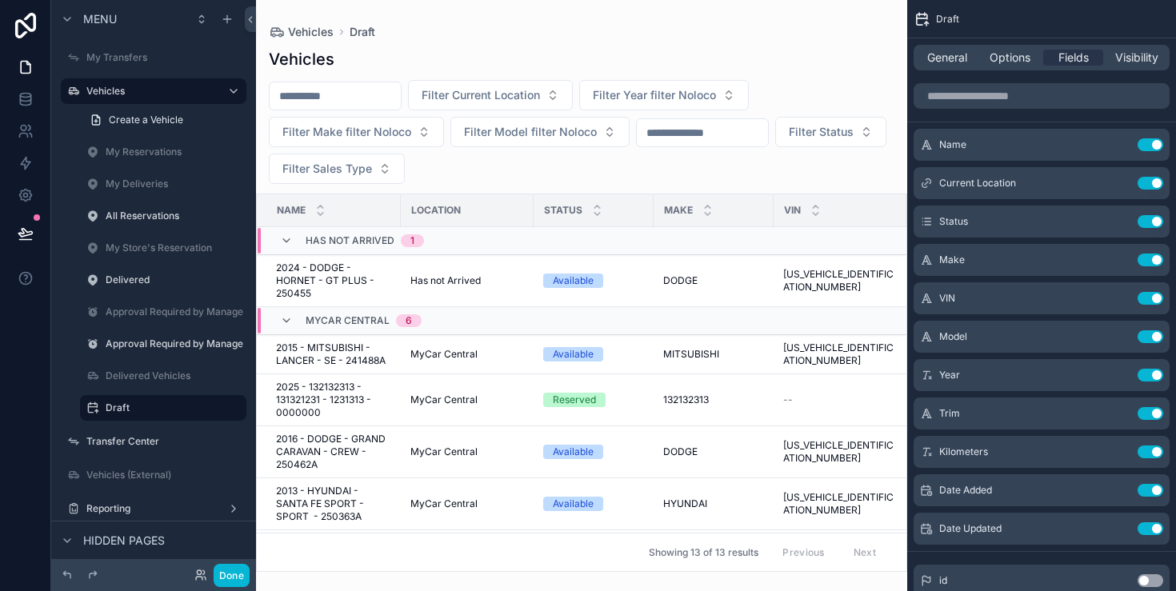
click at [1143, 66] on div "General Options Fields Visibility" at bounding box center [1042, 58] width 256 height 26
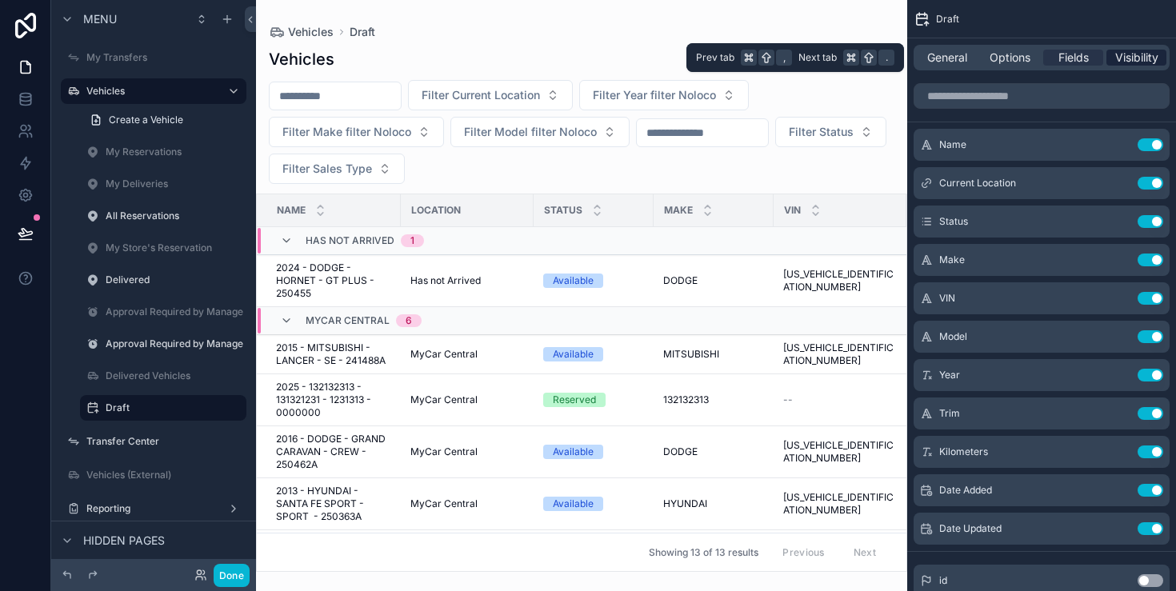
click at [1143, 56] on span "Visibility" at bounding box center [1136, 58] width 43 height 16
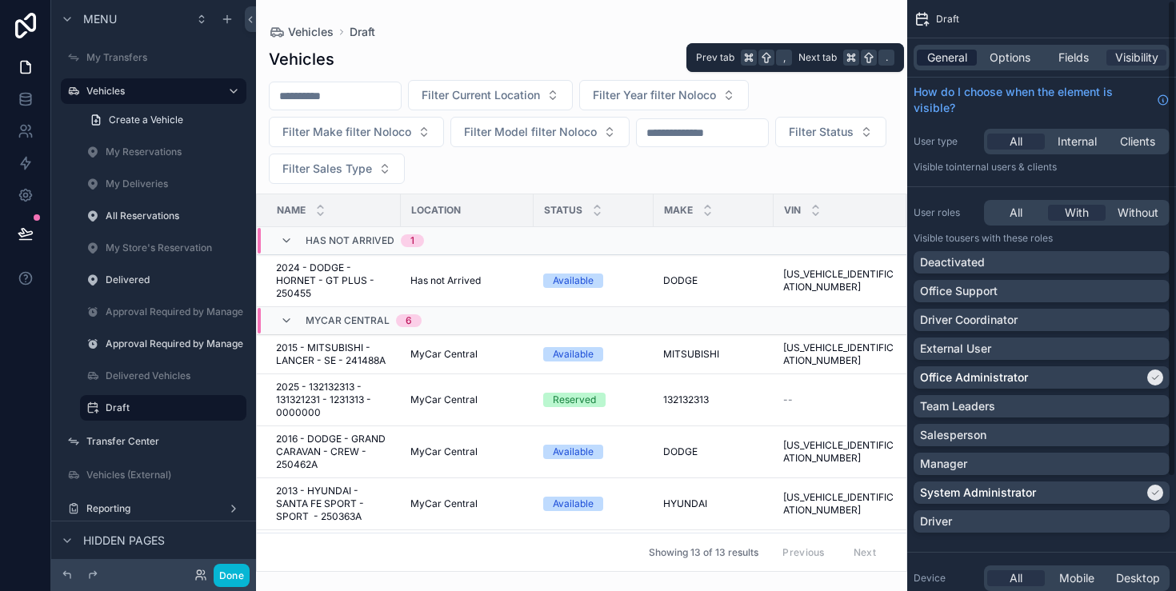
click at [943, 50] on span "General" at bounding box center [947, 58] width 40 height 16
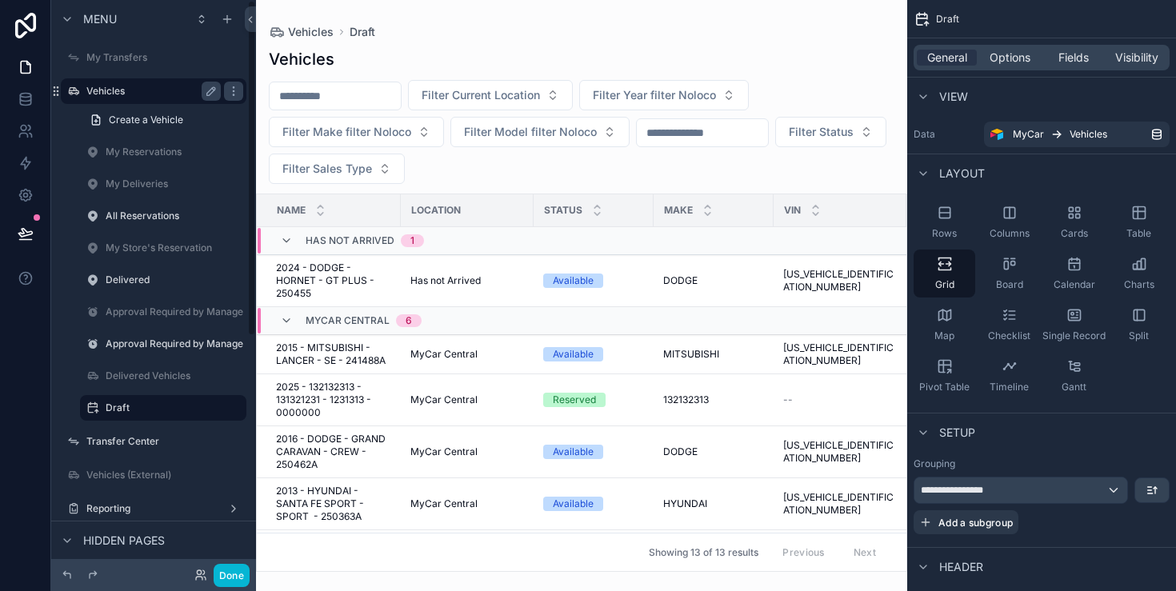
click at [129, 96] on label "Vehicles" at bounding box center [150, 91] width 128 height 13
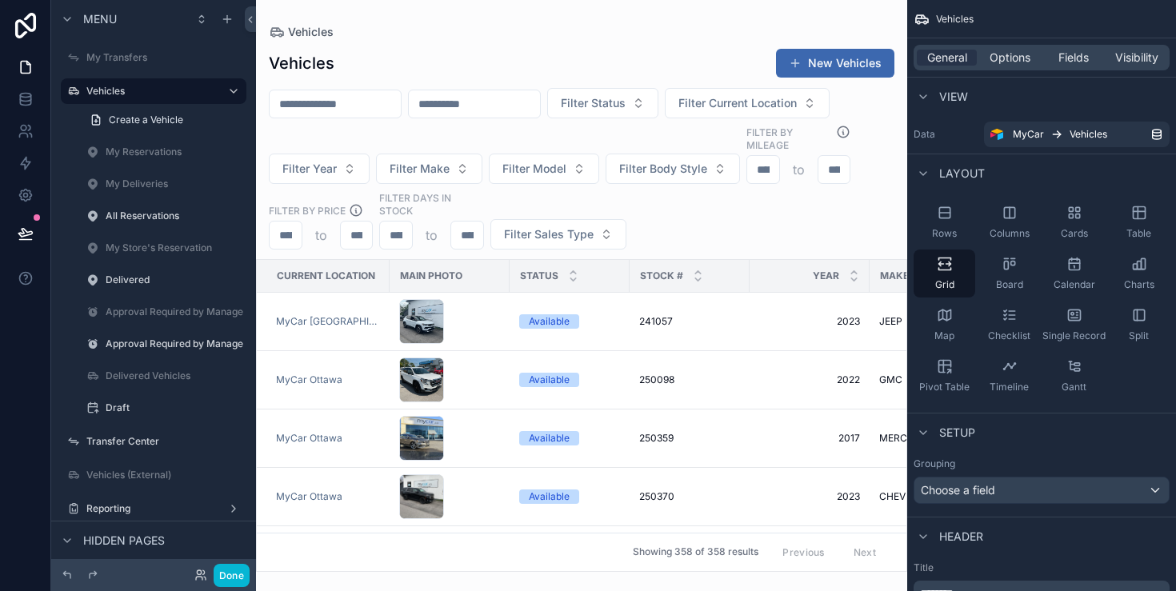
click at [843, 64] on div "scrollable content" at bounding box center [581, 295] width 651 height 591
click at [141, 404] on label "Draft" at bounding box center [160, 408] width 109 height 13
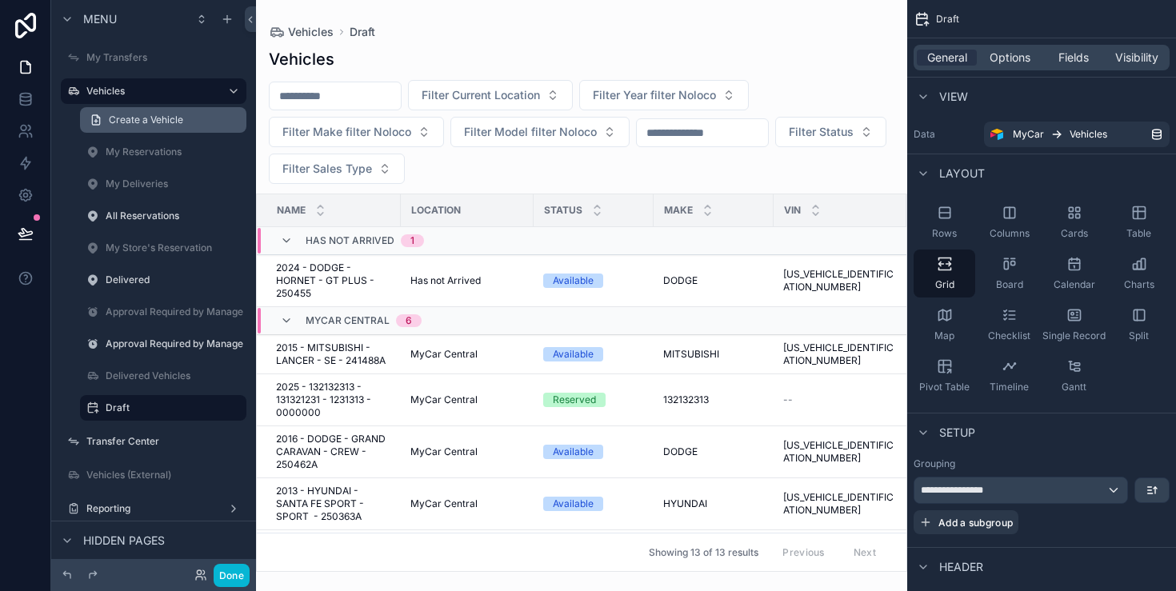
click at [144, 116] on span "Create a Vehicle" at bounding box center [146, 120] width 74 height 13
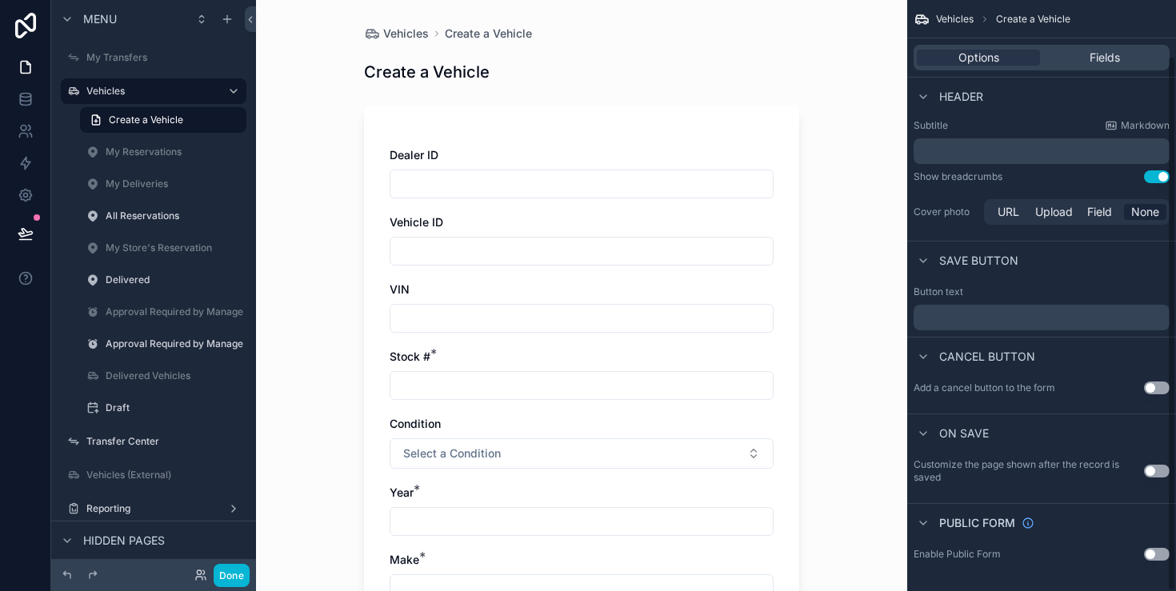
scroll to position [62, 0]
click at [1154, 384] on button "Use setting" at bounding box center [1157, 386] width 26 height 13
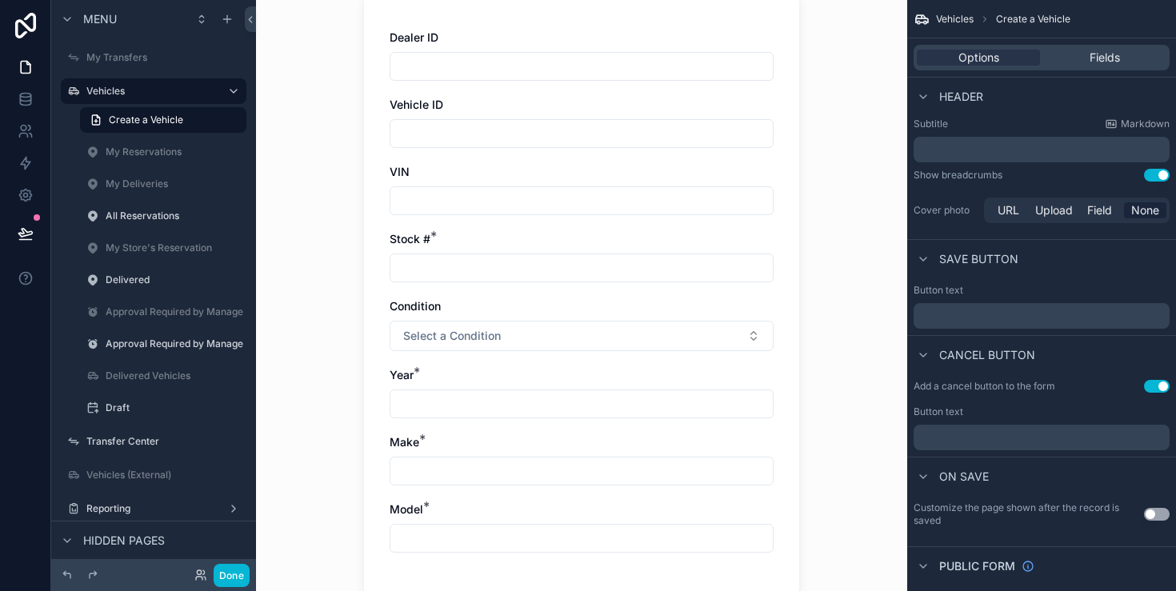
scroll to position [0, 0]
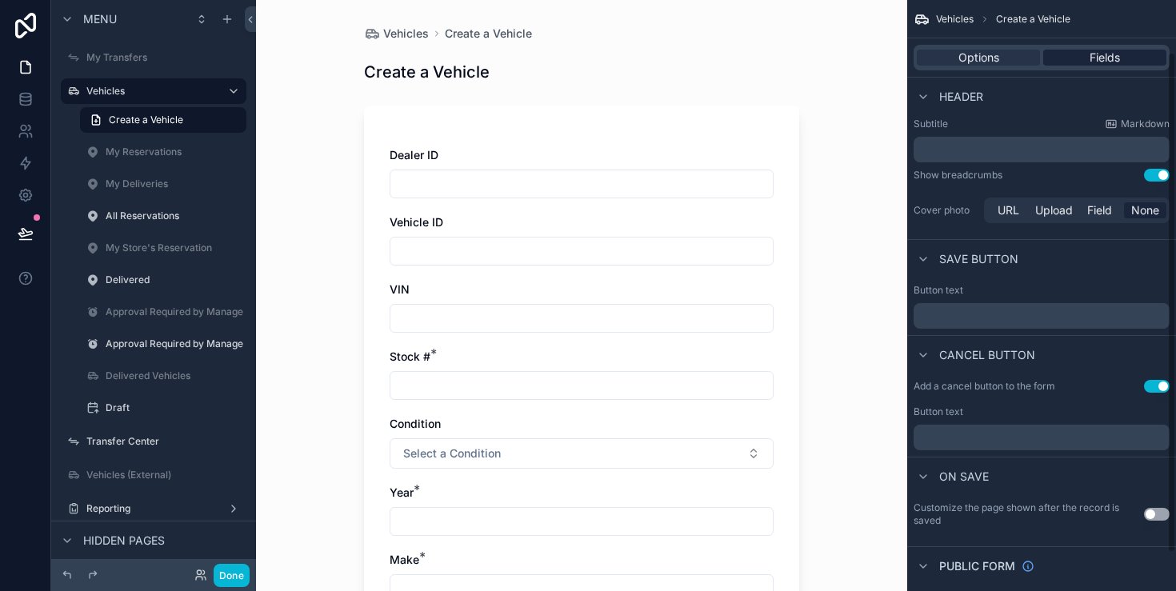
click at [1115, 60] on span "Fields" at bounding box center [1105, 58] width 30 height 16
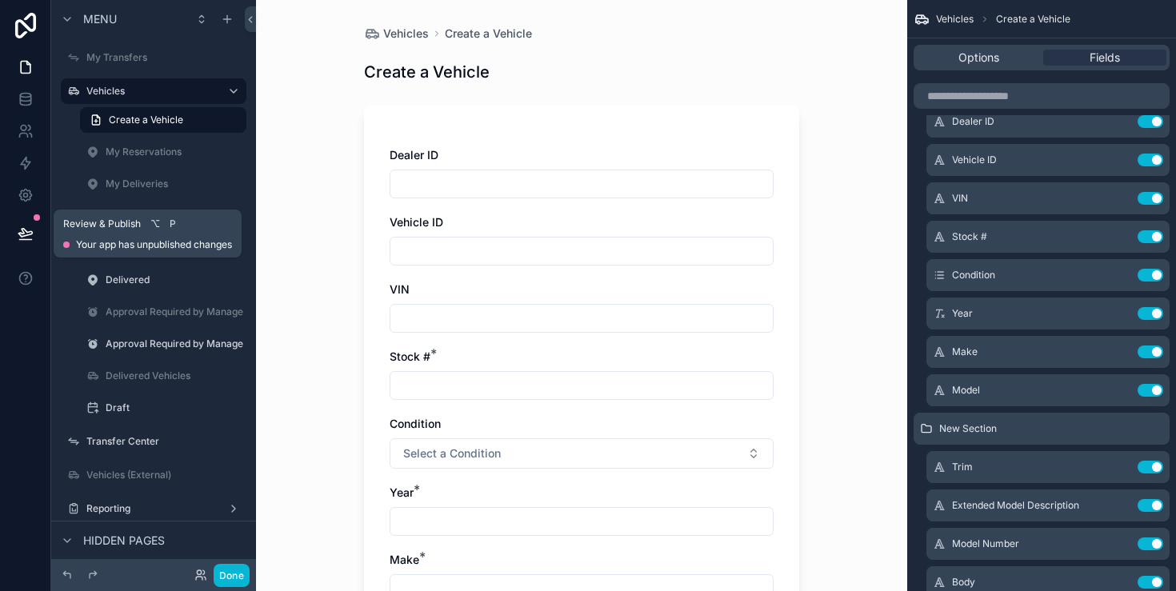
click at [19, 245] on button at bounding box center [25, 233] width 35 height 45
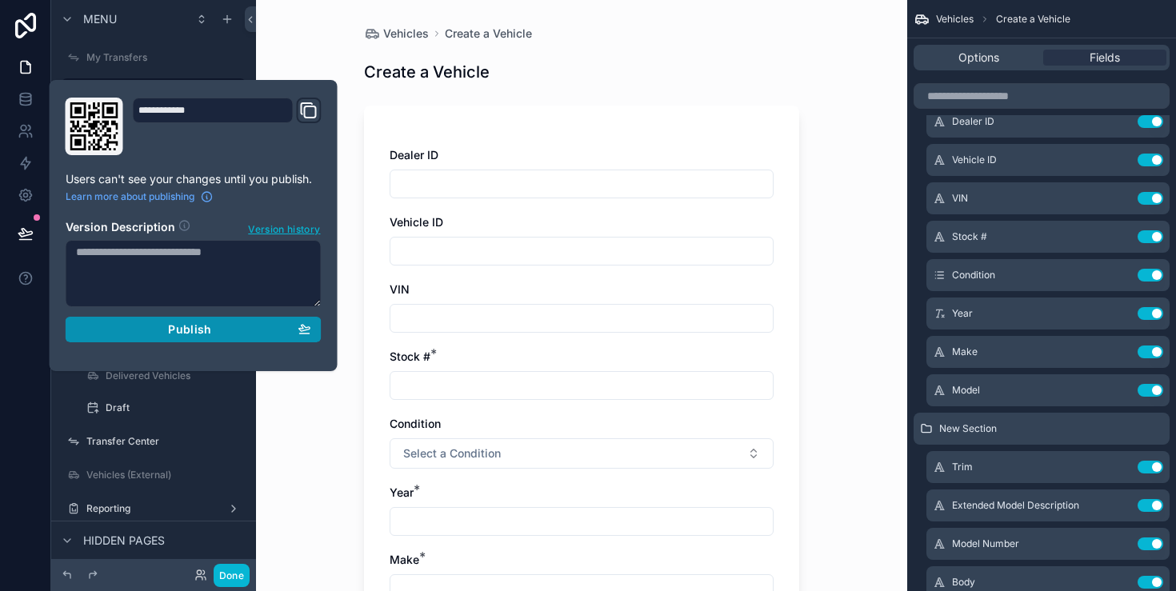
click at [124, 327] on div "Publish" at bounding box center [193, 329] width 235 height 14
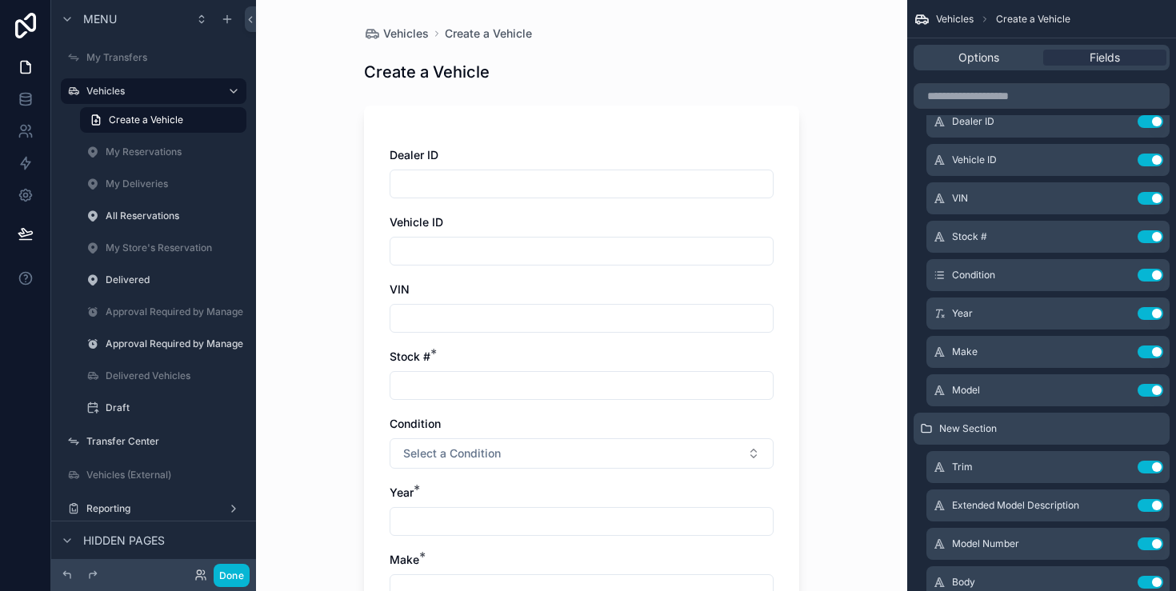
click at [321, 23] on div "Vehicles Create a Vehicle Create a Vehicle Dealer ID Vehicle ID VIN Stock # * C…" at bounding box center [581, 295] width 651 height 591
click at [225, 578] on button "Done" at bounding box center [232, 575] width 36 height 23
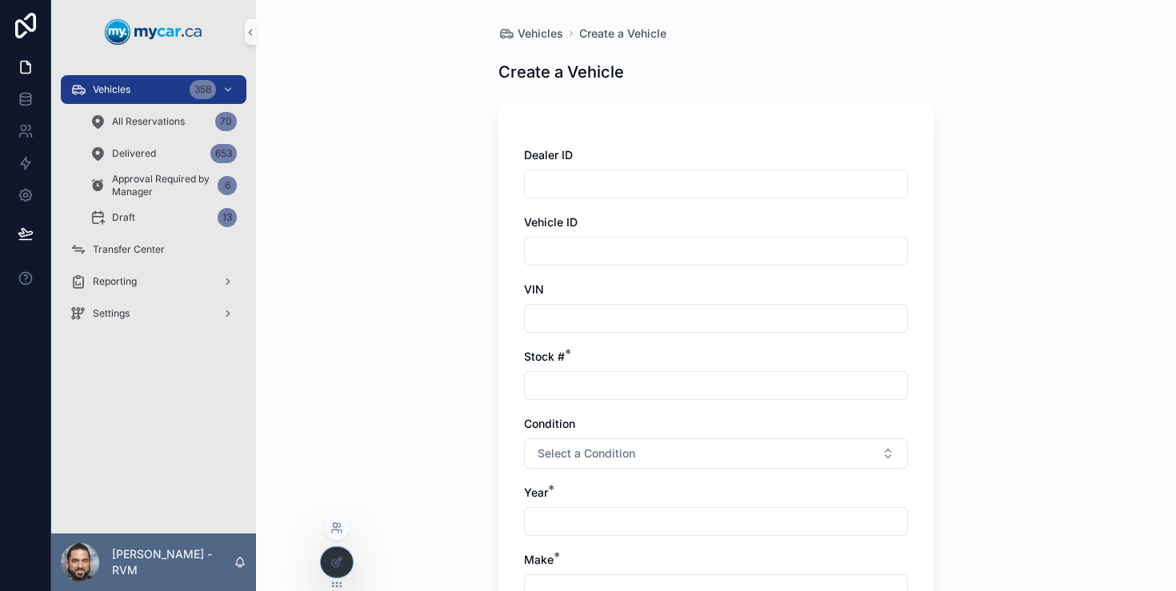
click at [342, 522] on icon at bounding box center [336, 528] width 13 height 13
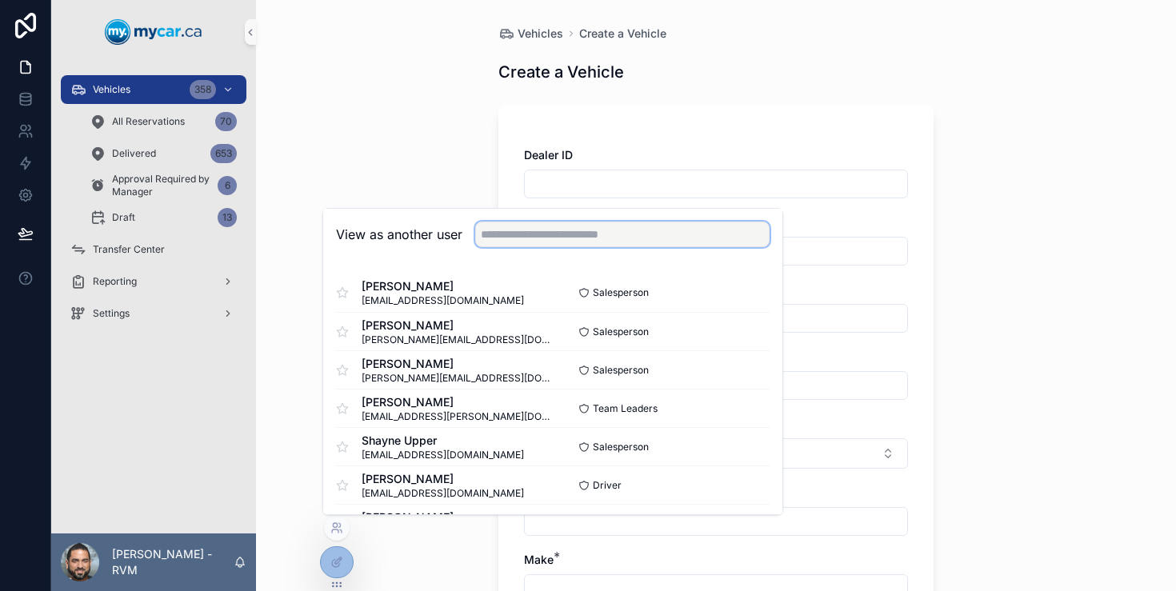
click at [593, 228] on input "text" at bounding box center [622, 235] width 294 height 26
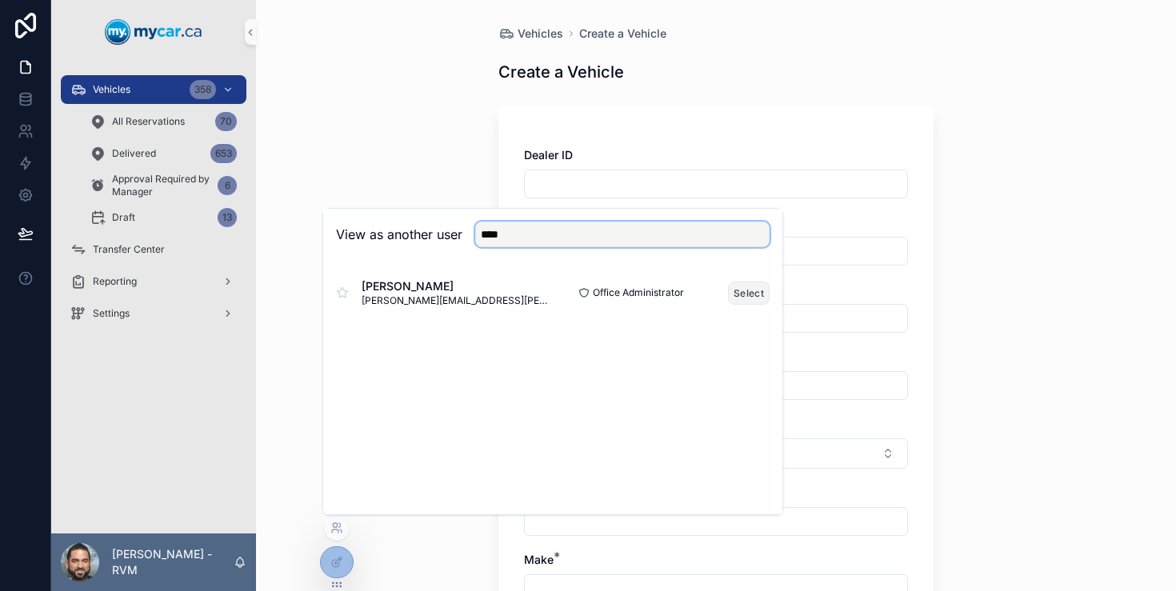
type input "****"
click at [738, 291] on button "Select" at bounding box center [749, 293] width 42 height 23
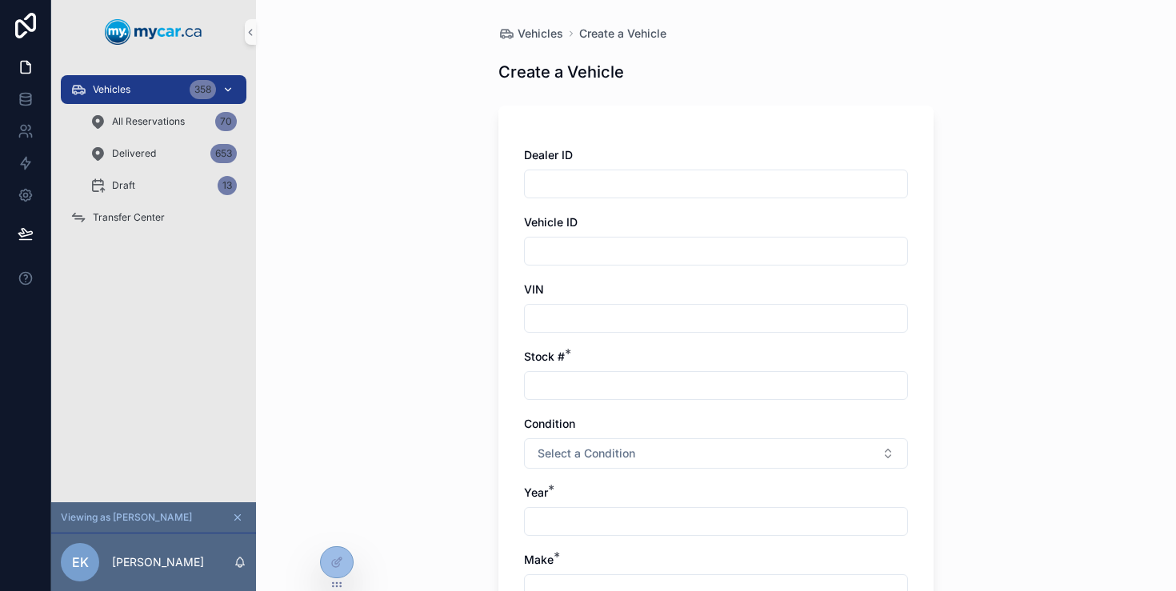
click at [158, 90] on div "Vehicles 358" at bounding box center [153, 90] width 166 height 26
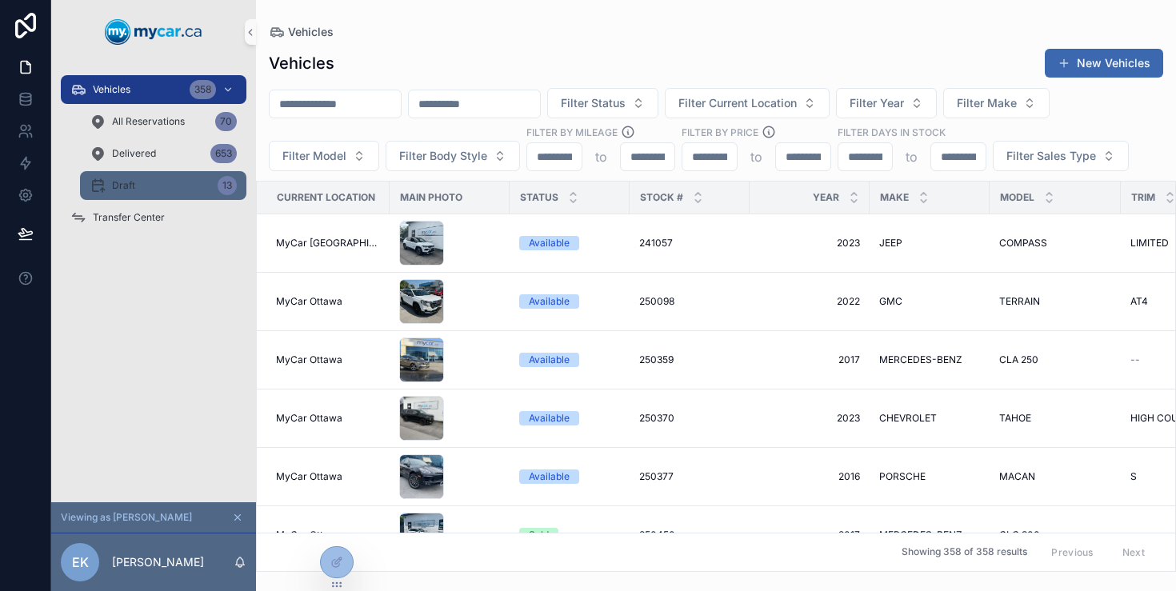
click at [195, 185] on div "Draft 13" at bounding box center [163, 186] width 147 height 26
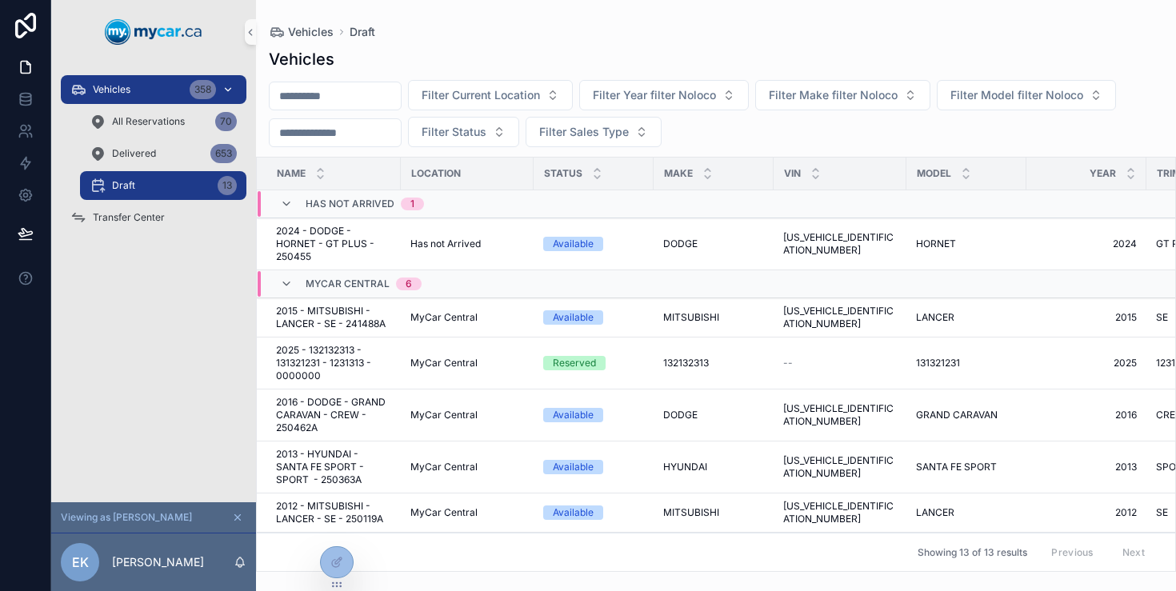
click at [170, 86] on div "Vehicles 358" at bounding box center [153, 90] width 166 height 26
